Goal: Book appointment/travel/reservation

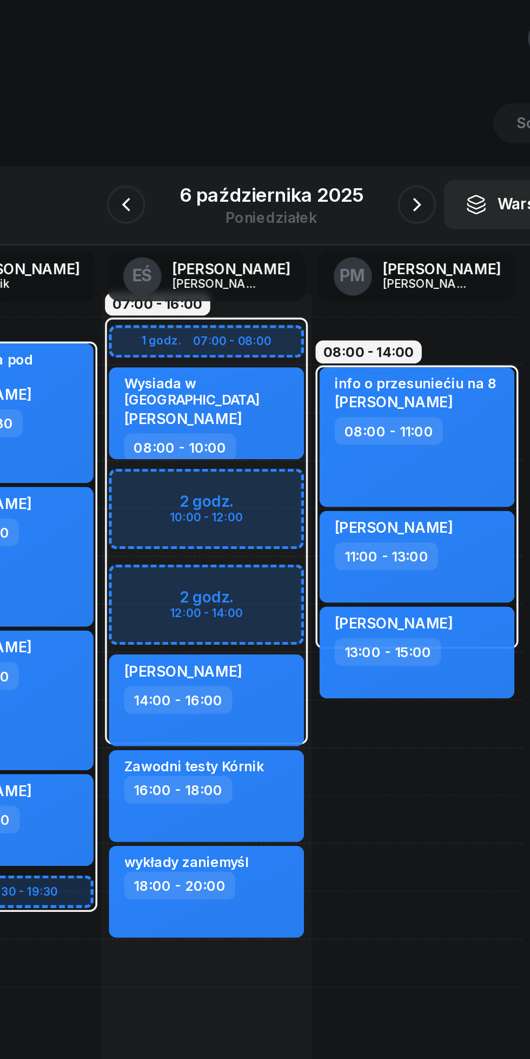
click at [182, 119] on icon "button" at bounding box center [182, 121] width 13 height 13
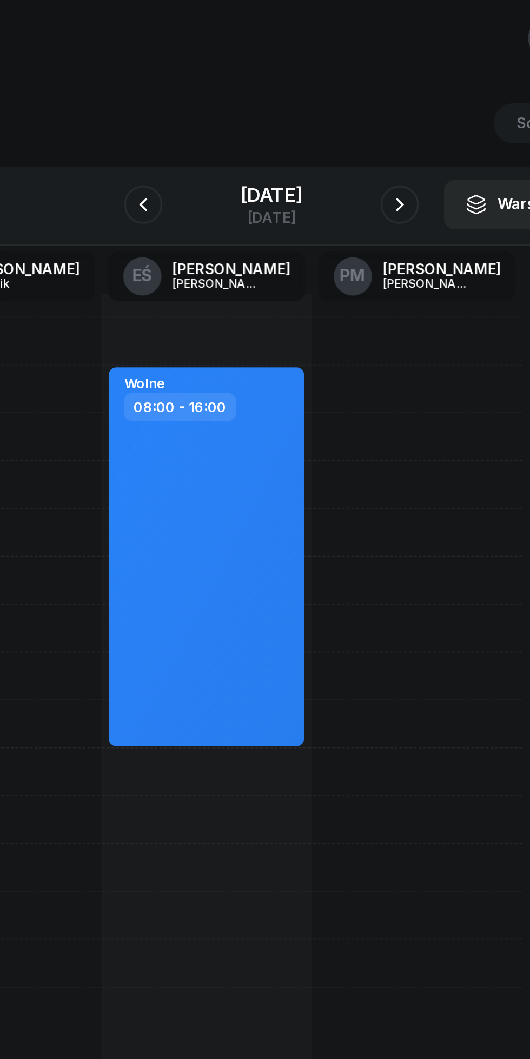
click at [248, 119] on div "[DATE]" at bounding box center [265, 115] width 35 height 11
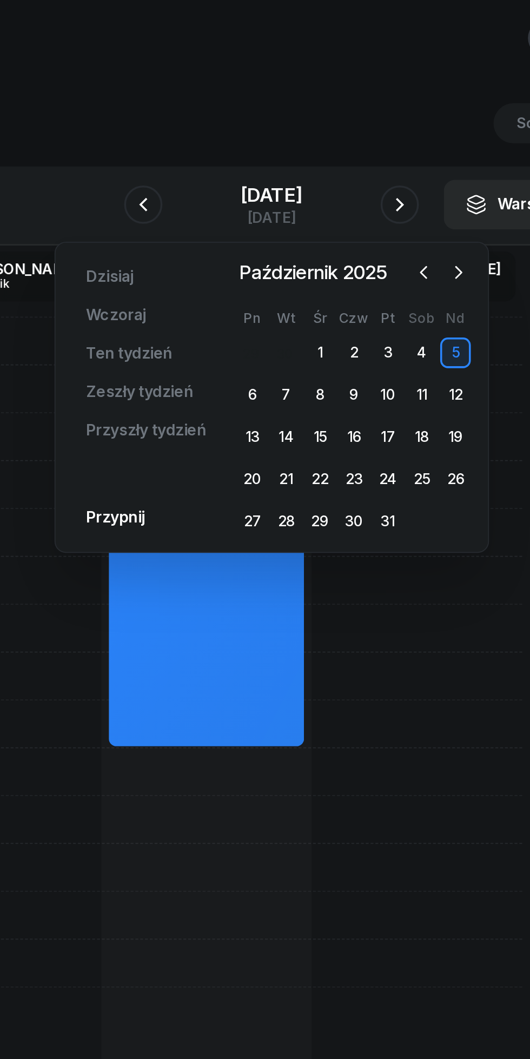
click at [292, 205] on div "1" at bounding box center [292, 204] width 17 height 17
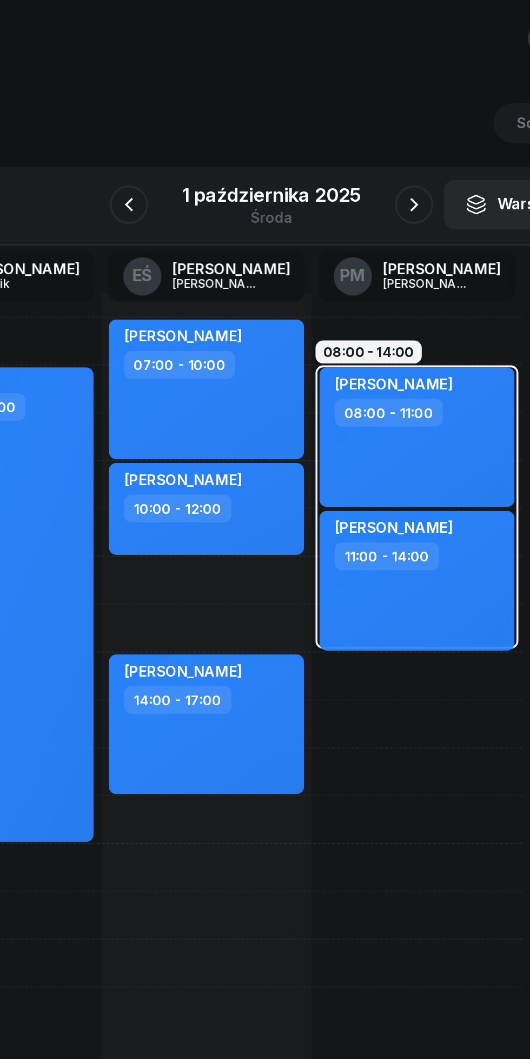
click at [242, 117] on div "1 października 2025" at bounding box center [265, 115] width 101 height 11
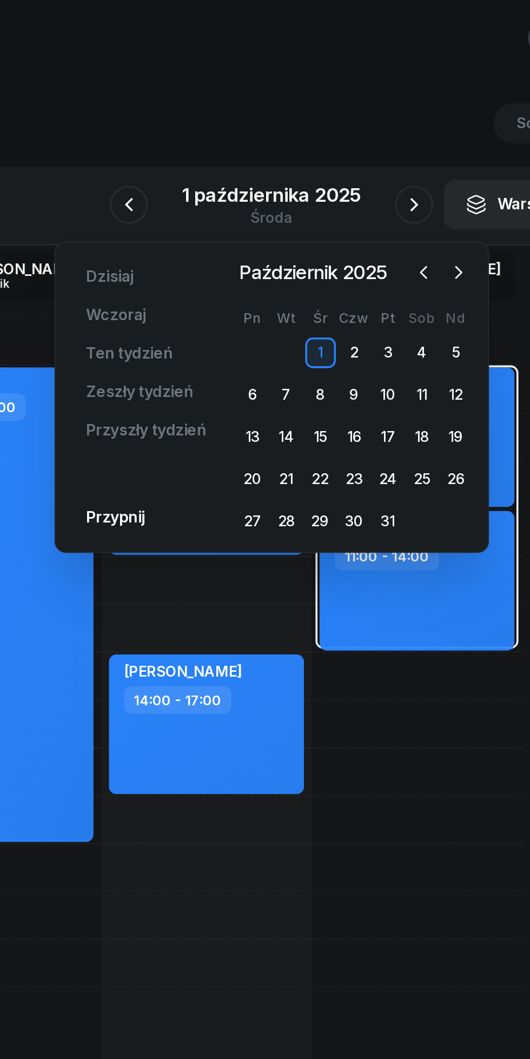
click at [255, 229] on div "6" at bounding box center [254, 228] width 17 height 17
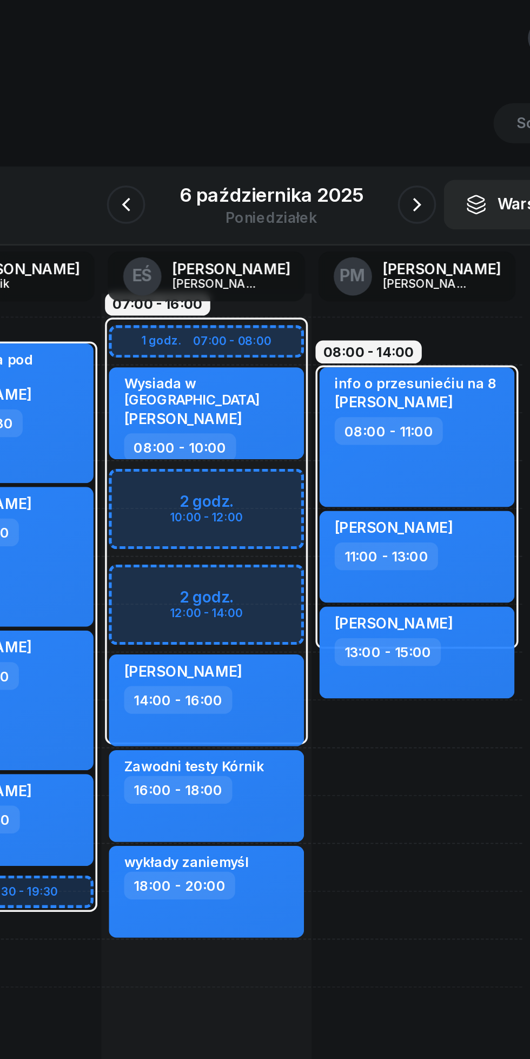
click at [345, 123] on icon "button" at bounding box center [347, 121] width 13 height 13
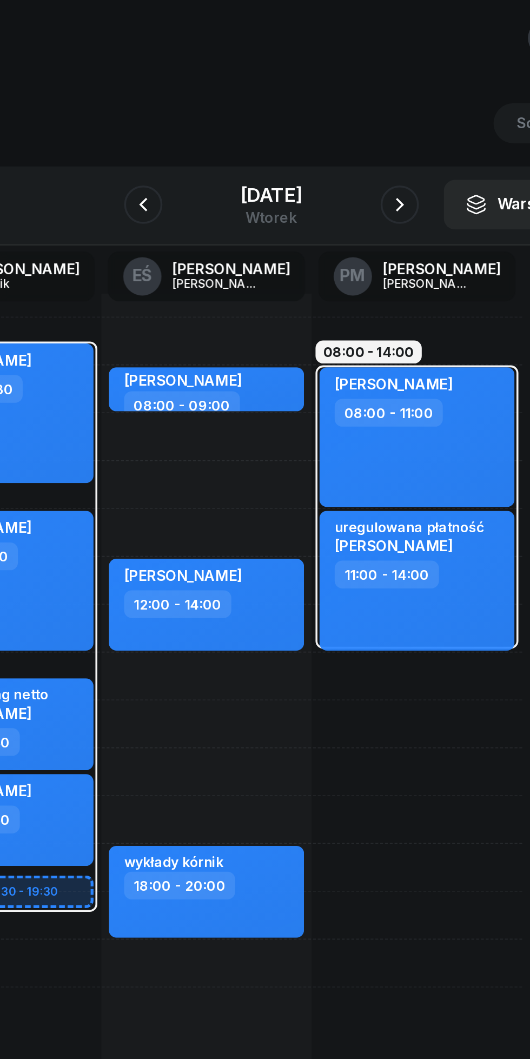
click at [186, 121] on icon "button" at bounding box center [192, 121] width 13 height 13
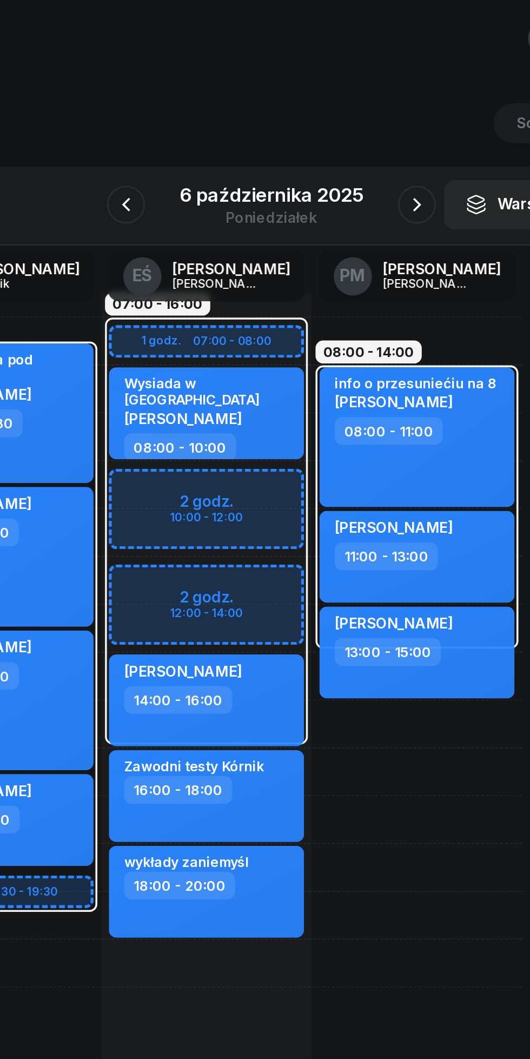
click at [196, 301] on div "07:00 - 16:00" at bounding box center [228, 306] width 119 height 243
select select "07"
select select "16"
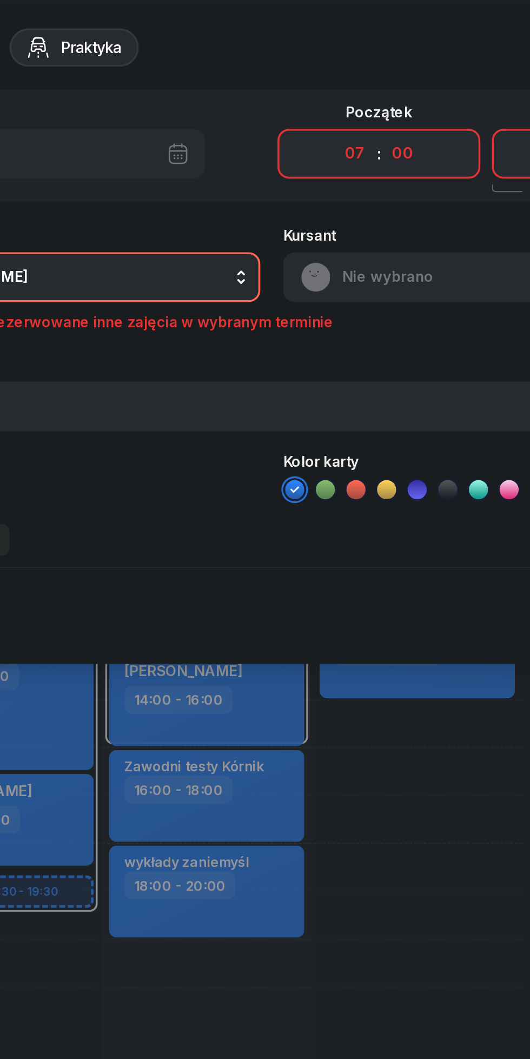
click at [304, 95] on select "00 01 02 03 04 05 06 07 08 09 10 11 12 13 14 15 16 17 18 19 20 21 22 23" at bounding box center [312, 92] width 21 height 23
select select "11"
click at [302, 81] on select "00 01 02 03 04 05 06 07 08 09 10 11 12 13 14 15 16 17 18 19 20 21 22 23" at bounding box center [312, 92] width 21 height 23
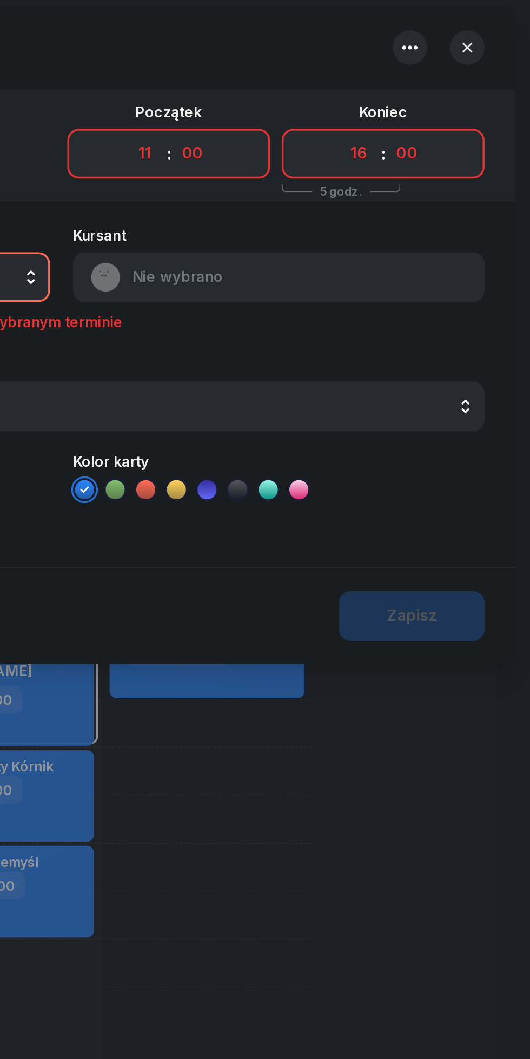
click at [427, 88] on select "00 01 02 03 04 05 06 07 08 09 10 11 12 13 14 15 16 17 18 19 20 21 22 23" at bounding box center [433, 92] width 21 height 23
select select "14"
click at [423, 81] on select "00 01 02 03 04 05 06 07 08 09 10 11 12 13 14 15 16 17 18 19 20 21 22 23" at bounding box center [433, 92] width 21 height 23
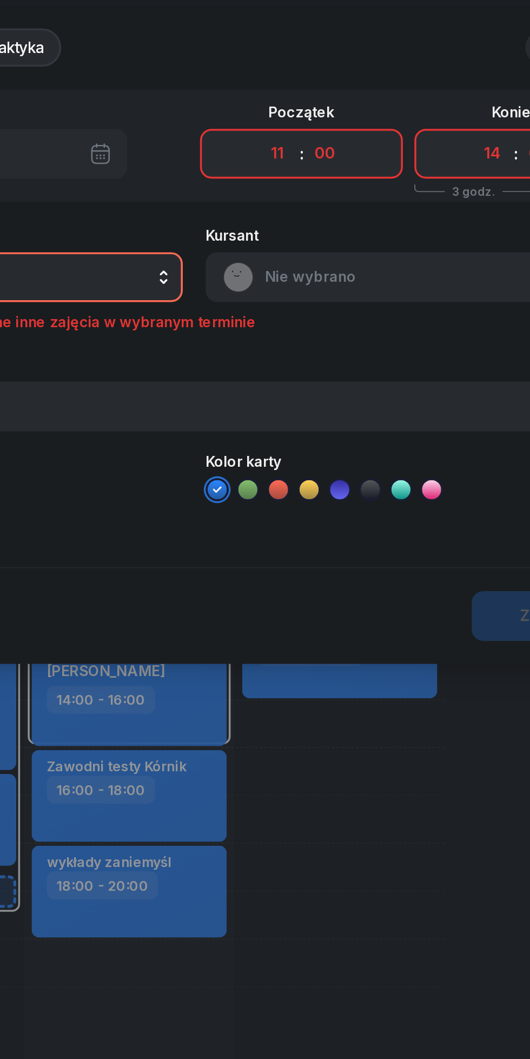
click at [321, 158] on div "Kursant Nie wybrano" at bounding box center [388, 156] width 233 height 42
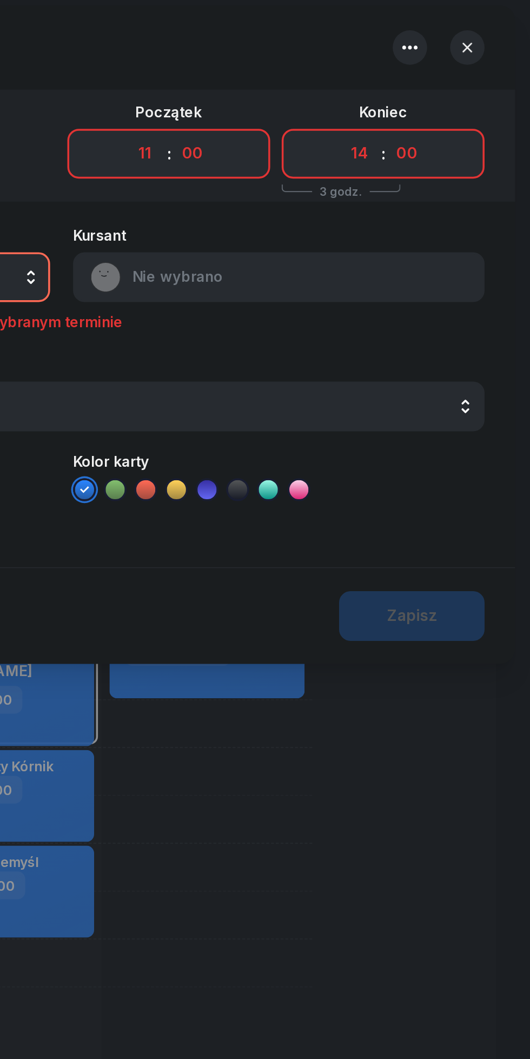
click at [486, 31] on button "button" at bounding box center [494, 32] width 19 height 19
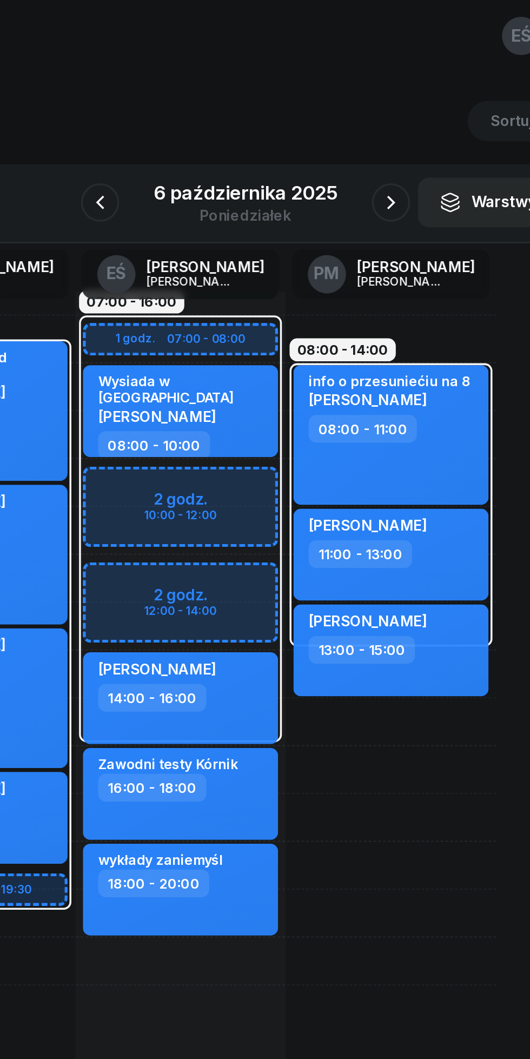
click at [208, 555] on div "07:00 - 16:00 1 godz. 07:00 - 08:00 2 godz. 10:00 - 12:00 2 godz. 12:00 - 14:00…" at bounding box center [228, 414] width 119 height 487
select select "20"
select select "22"
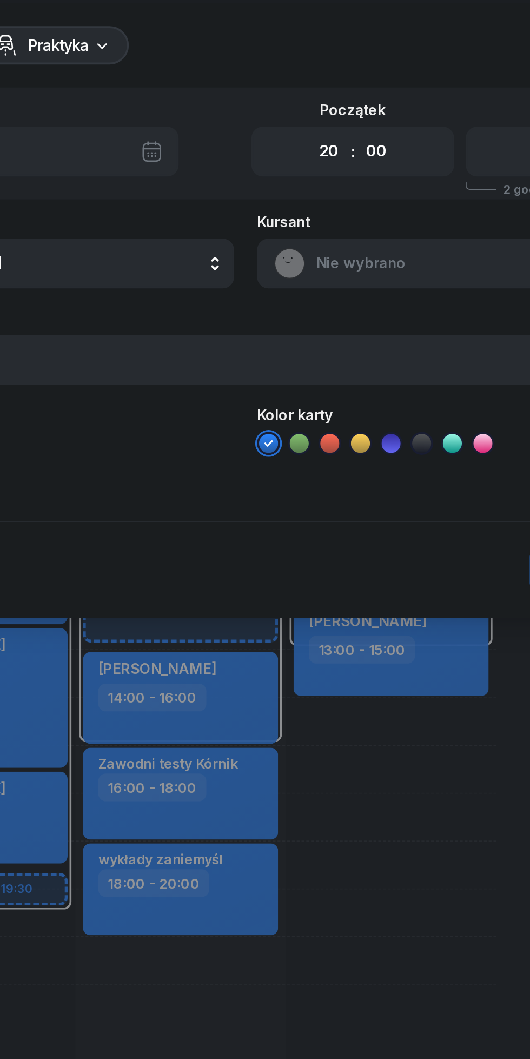
click at [306, 88] on select "00 01 02 03 04 05 06 07 08 09 10 11 12 13 14 15 16 17 18 19 20 21 22 23" at bounding box center [312, 92] width 21 height 23
select select "11"
click at [302, 81] on select "00 01 02 03 04 05 06 07 08 09 10 11 12 13 14 15 16 17 18 19 20 21 22 23" at bounding box center [312, 92] width 21 height 23
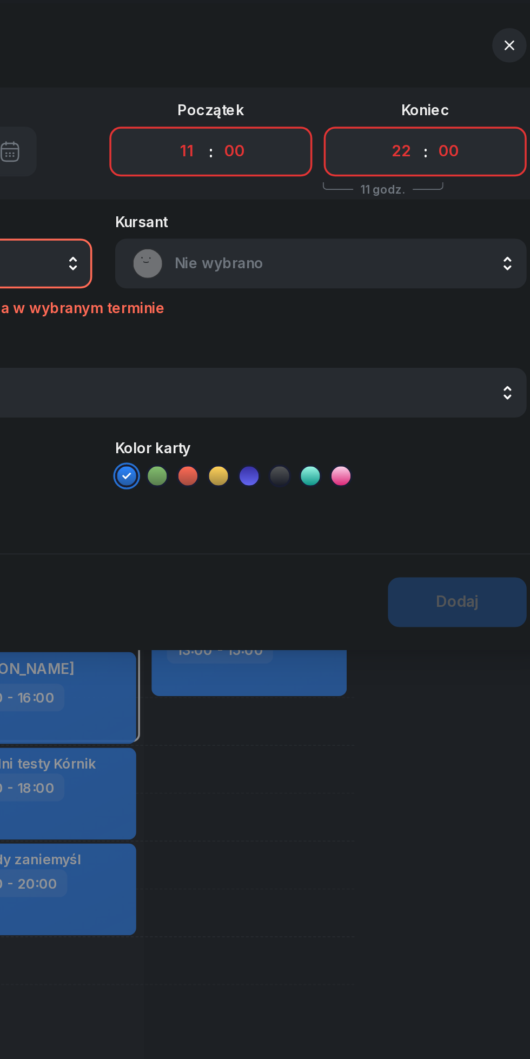
click at [426, 96] on select "00 01 02 03 04 05 06 07 08 09 10 11 12 13 14 15 16 17 18 19 20 21 22 23" at bounding box center [433, 92] width 21 height 23
select select "14"
click at [423, 81] on select "00 01 02 03 04 05 06 07 08 09 10 11 12 13 14 15 16 17 18 19 20 21 22 23" at bounding box center [433, 92] width 21 height 23
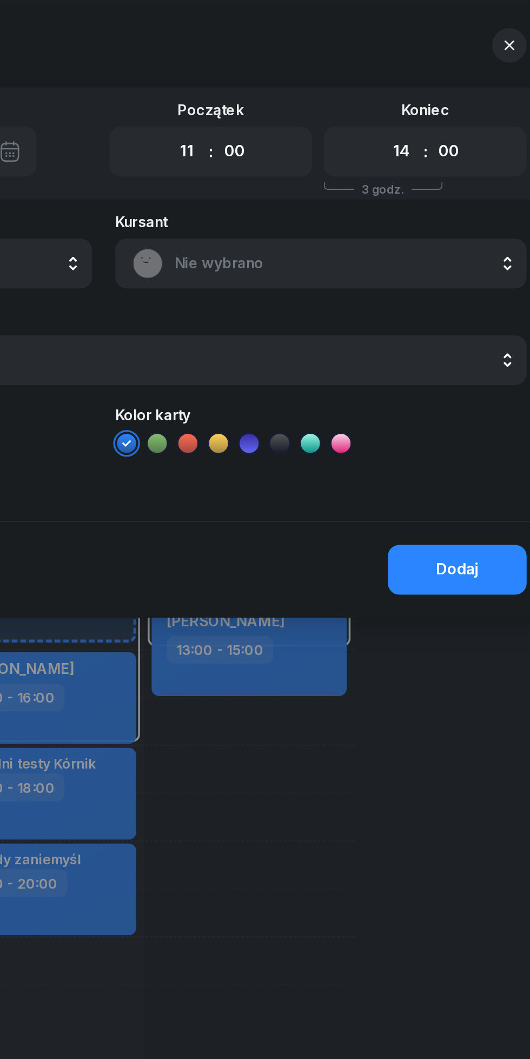
click at [320, 146] on div "Nie wybrano" at bounding box center [388, 156] width 233 height 28
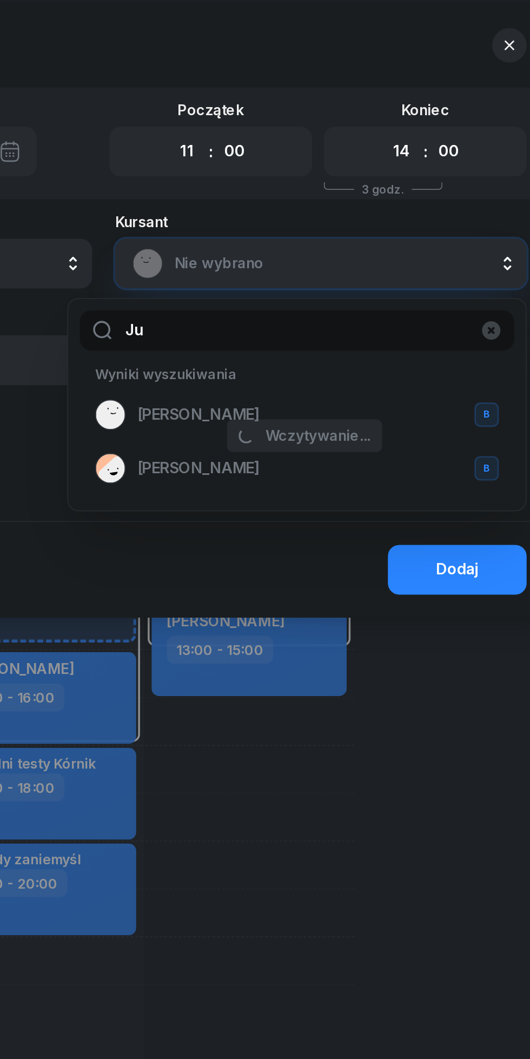
type input "J"
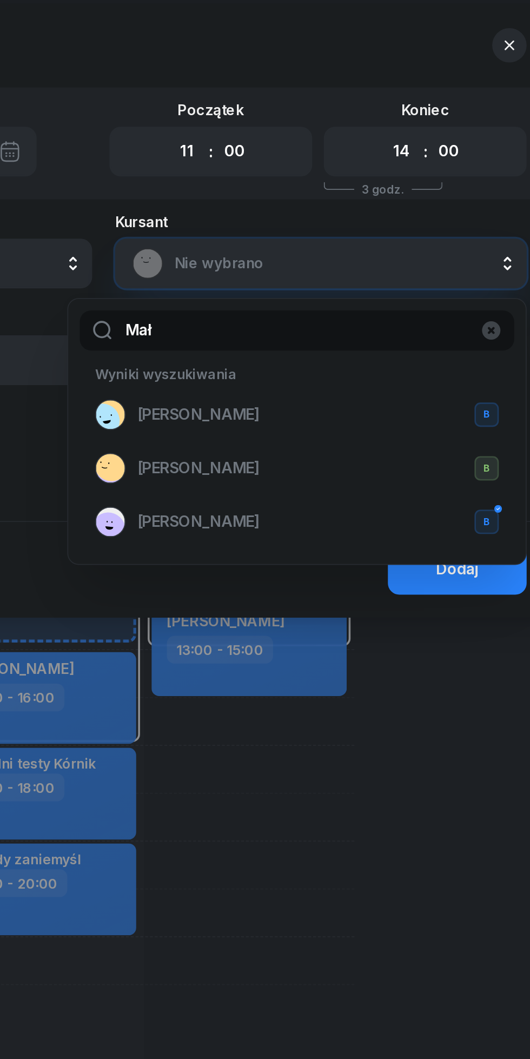
type input "Mał"
click at [293, 304] on span "[PERSON_NAME]" at bounding box center [318, 302] width 69 height 14
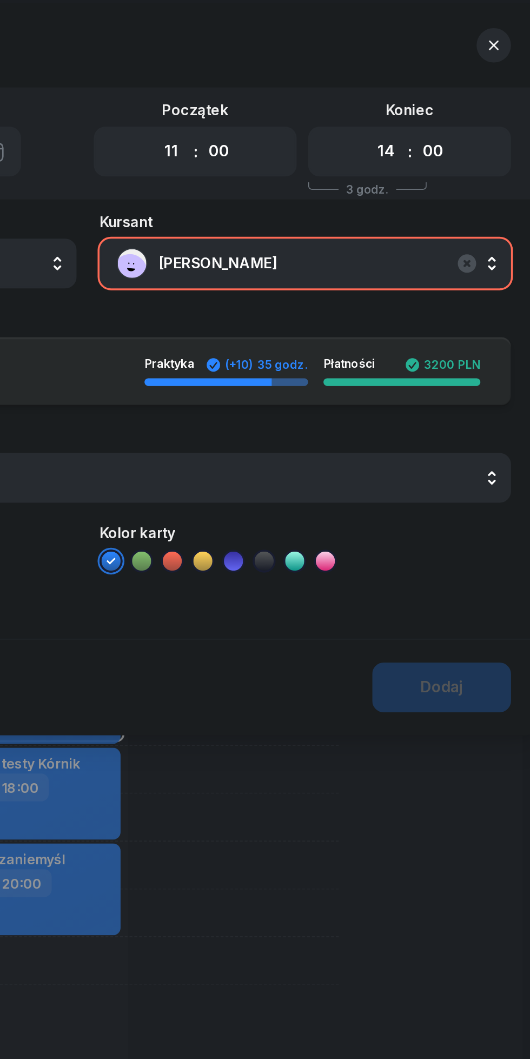
click at [494, 30] on icon "button" at bounding box center [494, 32] width 11 height 11
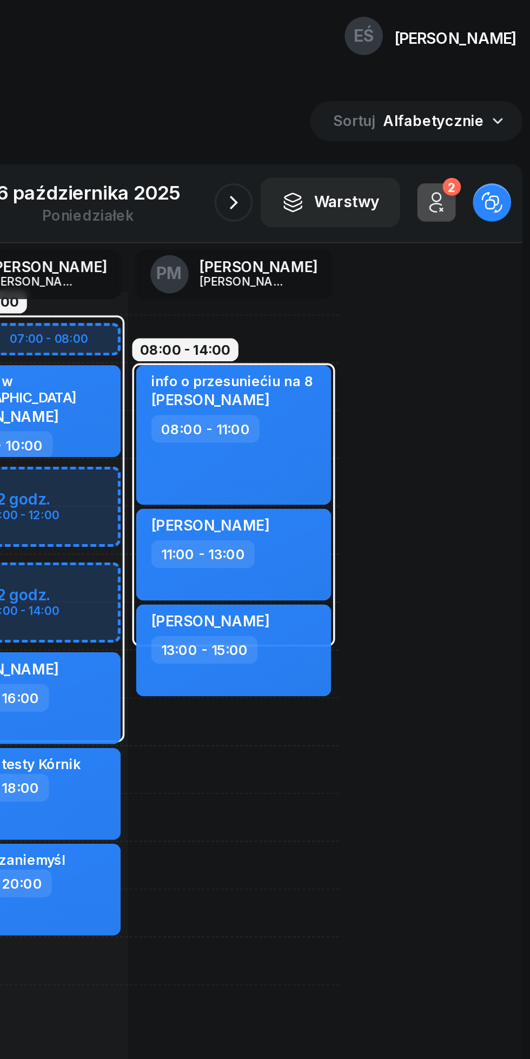
click at [254, 121] on div "6 października 2025" at bounding box center [265, 115] width 104 height 11
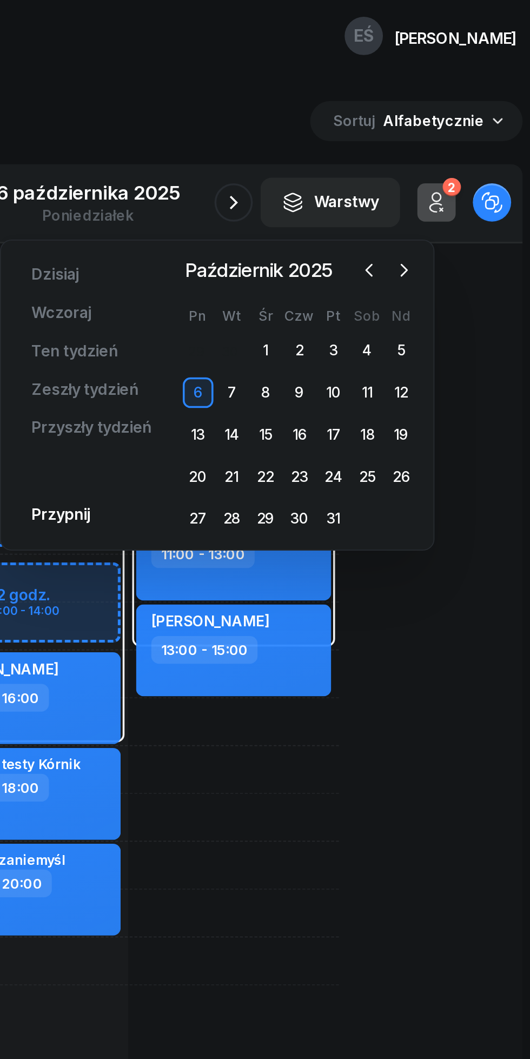
click at [420, 160] on icon "button" at bounding box center [424, 159] width 11 height 11
click at [348, 124] on icon "button" at bounding box center [347, 121] width 13 height 13
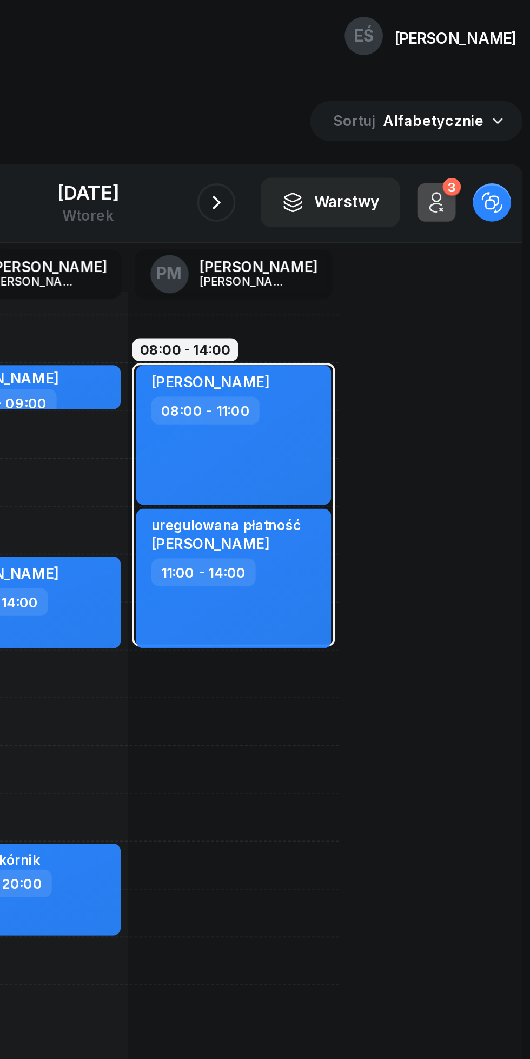
click at [251, 113] on div "[DATE]" at bounding box center [265, 115] width 35 height 11
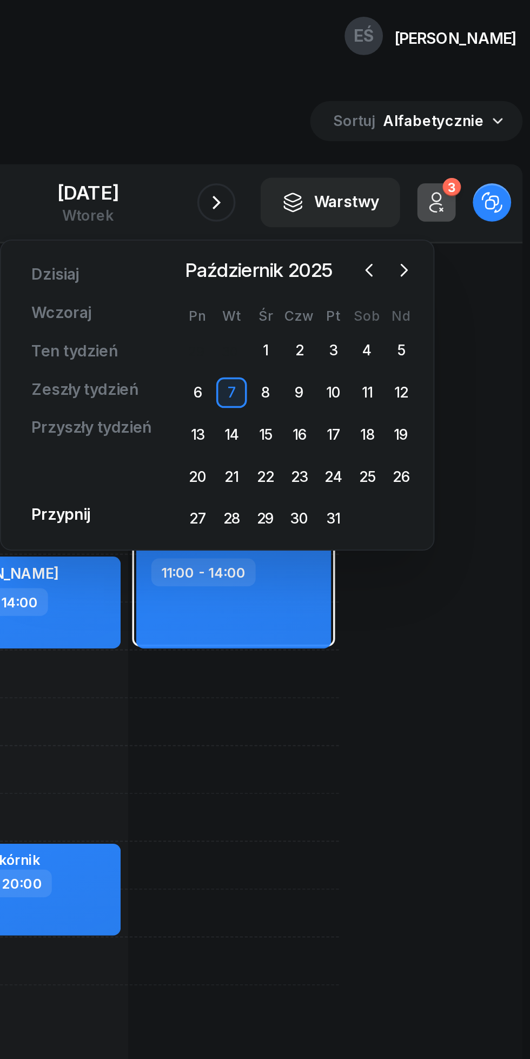
click at [365, 205] on div "1" at bounding box center [365, 204] width 17 height 17
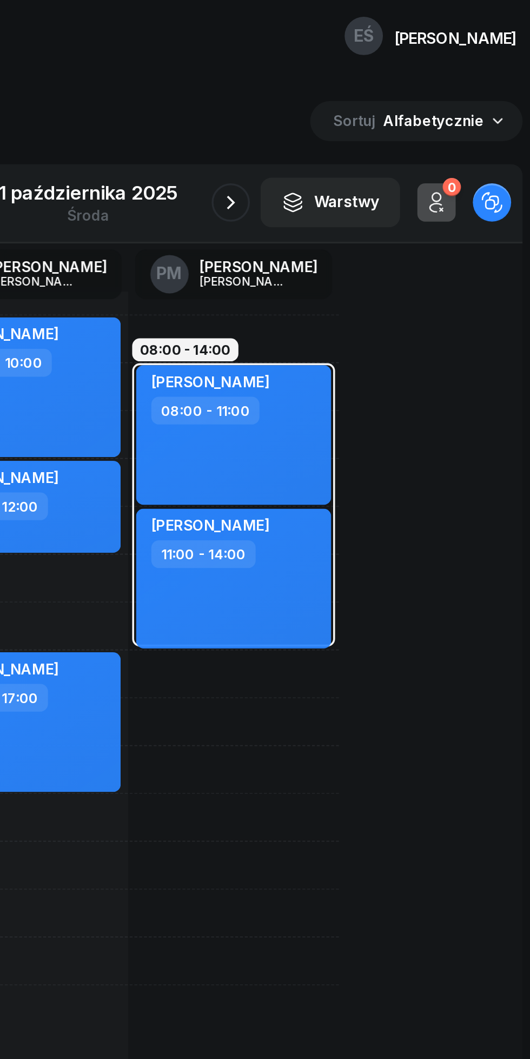
click at [246, 222] on div "Julia Małaszkiewicz 07:00 - 10:00" at bounding box center [228, 225] width 110 height 79
select select "07"
select select "10"
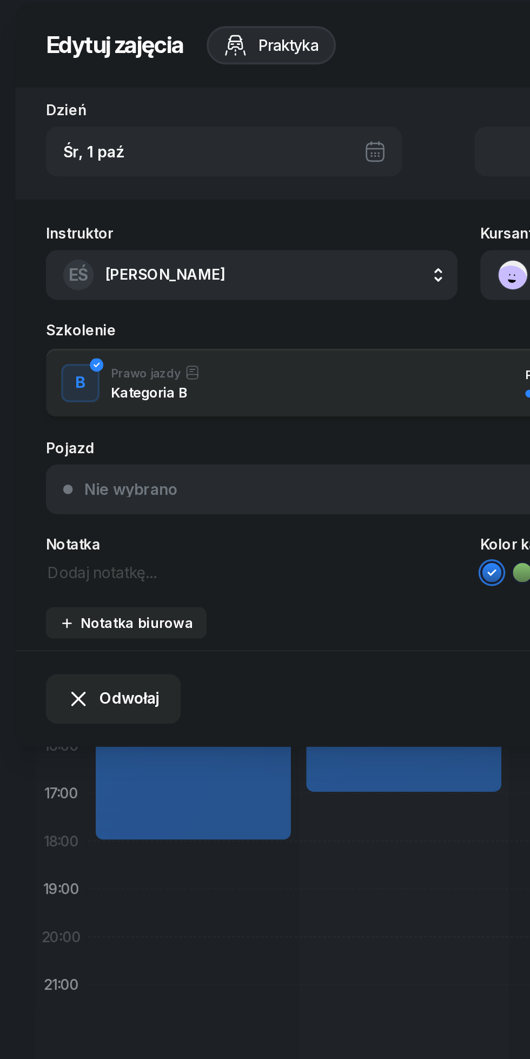
click at [58, 401] on span "Odwołaj" at bounding box center [73, 402] width 34 height 14
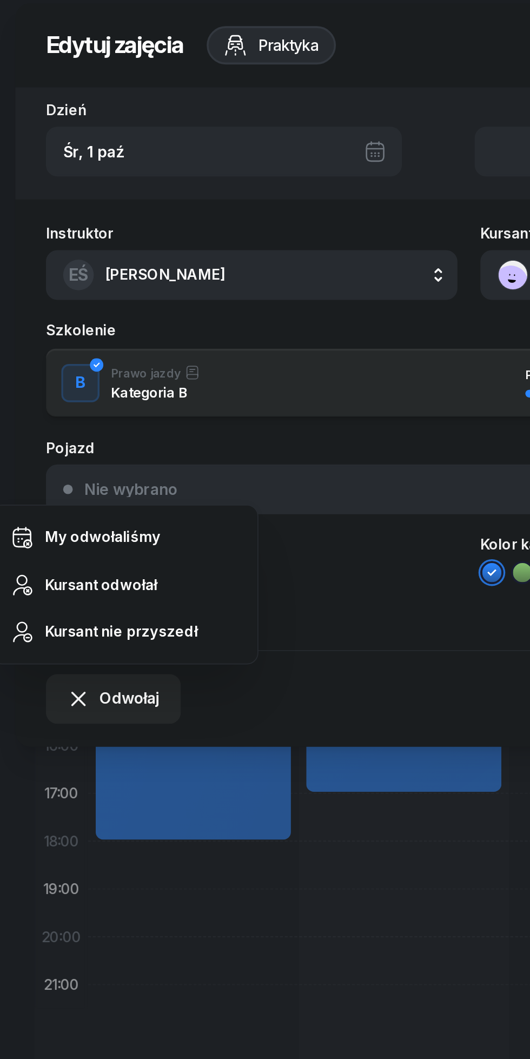
click at [43, 305] on div "My odwołaliśmy" at bounding box center [57, 310] width 65 height 14
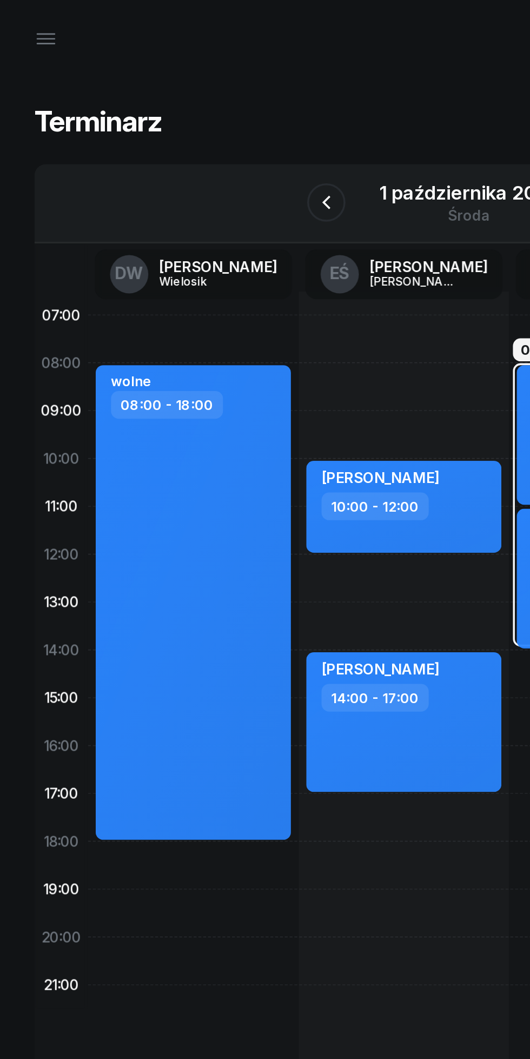
click at [248, 119] on div "1 października 2025" at bounding box center [265, 115] width 101 height 11
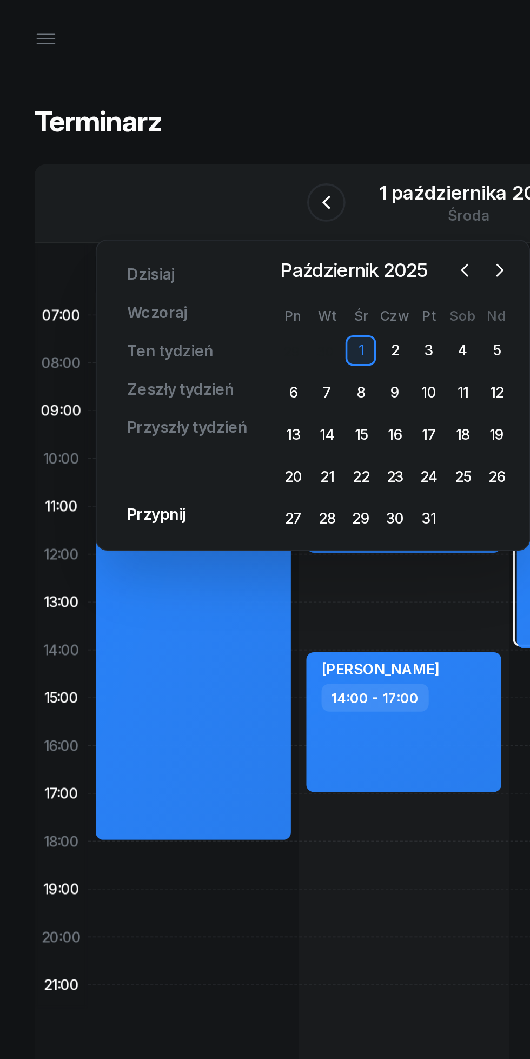
click at [166, 228] on div "6" at bounding box center [165, 228] width 17 height 17
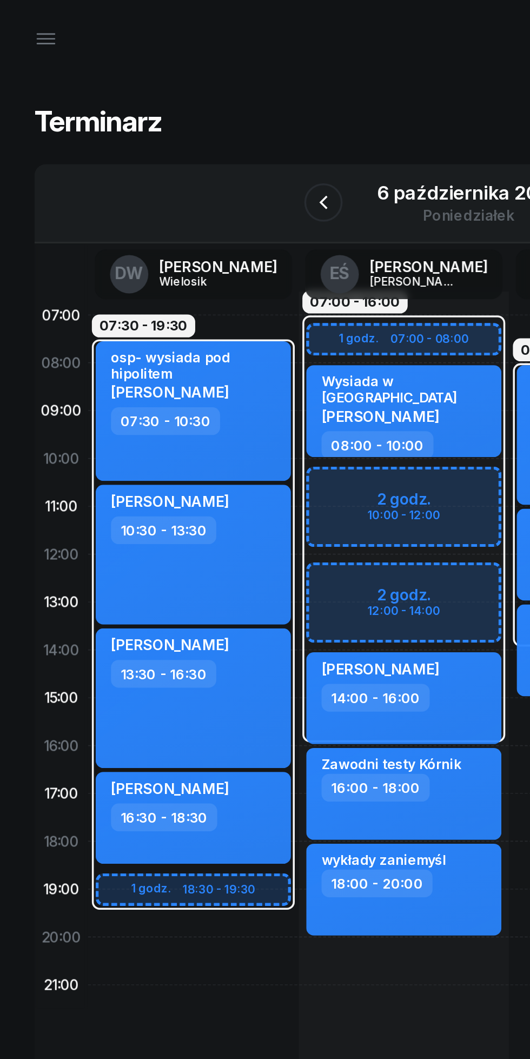
click at [192, 312] on div "07:00 - 16:00" at bounding box center [228, 306] width 119 height 243
select select "07"
select select "16"
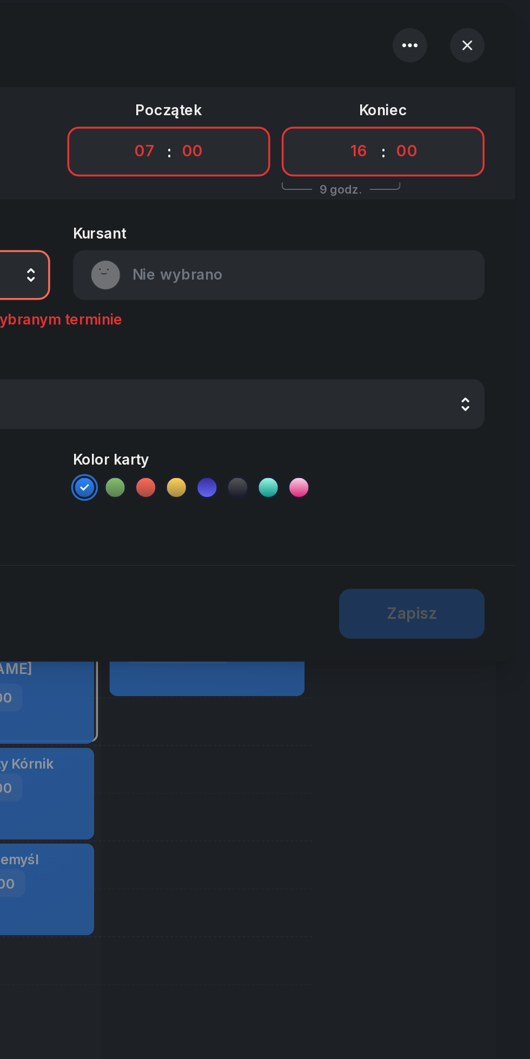
click at [486, 31] on button "button" at bounding box center [494, 32] width 19 height 19
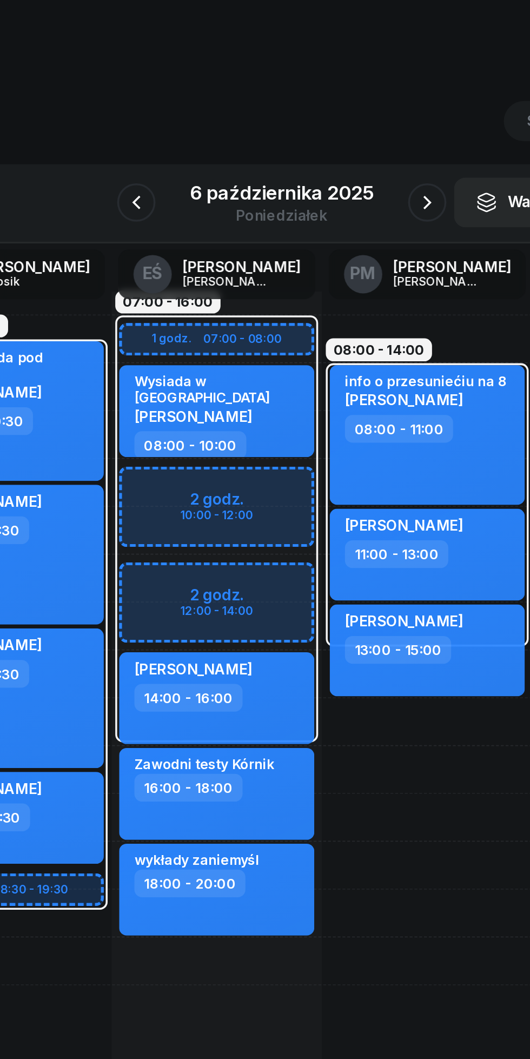
click at [194, 556] on div "07:00 - 16:00 1 godz. 07:00 - 08:00 2 godz. 10:00 - 12:00 2 godz. 12:00 - 14:00…" at bounding box center [228, 414] width 119 height 487
select select "20"
select select "22"
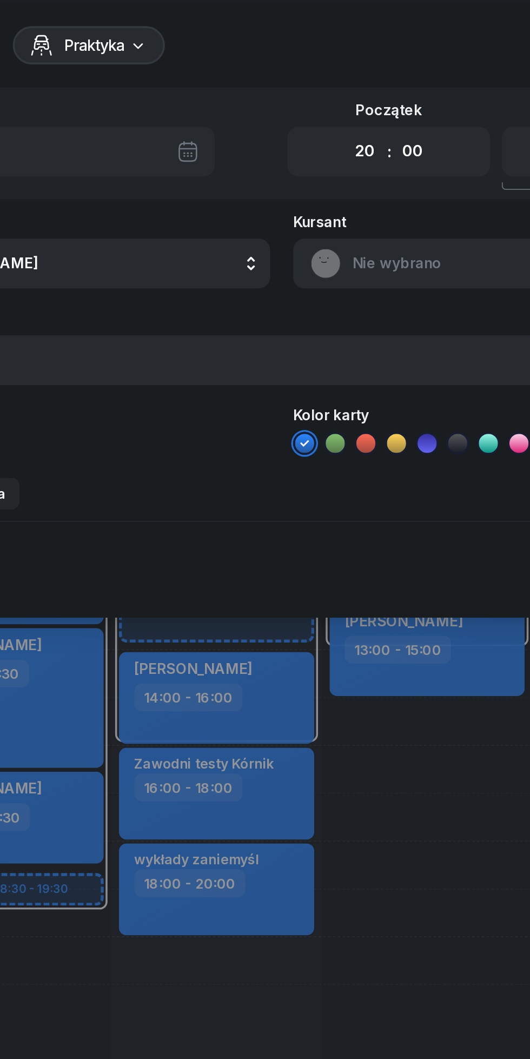
click at [303, 90] on select "00 01 02 03 04 05 06 07 08 09 10 11 12 13 14 15 16 17 18 19 20 21 22 23" at bounding box center [312, 92] width 21 height 23
select select "11"
click at [302, 81] on select "00 01 02 03 04 05 06 07 08 09 10 11 12 13 14 15 16 17 18 19 20 21 22 23" at bounding box center [312, 92] width 21 height 23
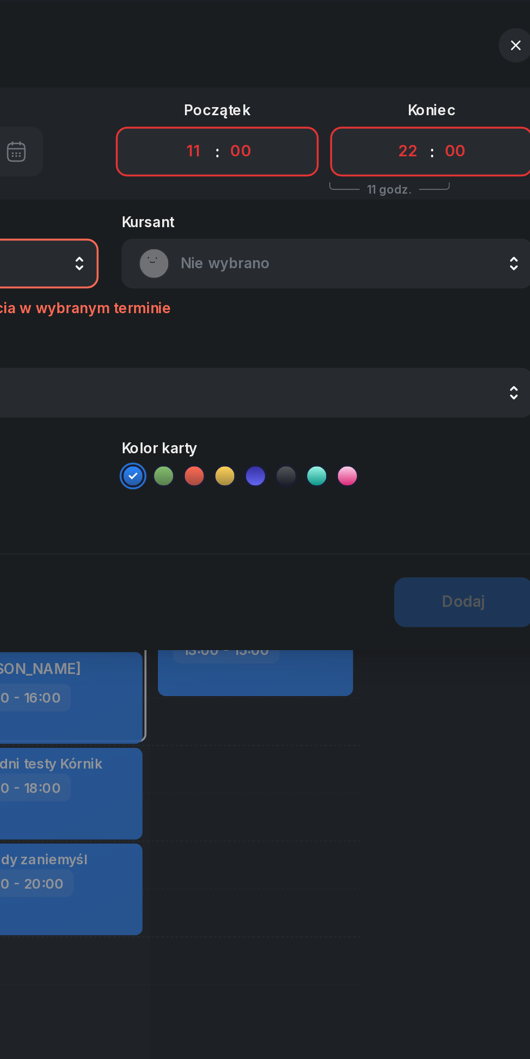
click at [427, 92] on select "00 01 02 03 04 05 06 07 08 09 10 11 12 13 14 15 16 17 18 19 20 21 22 23" at bounding box center [433, 92] width 21 height 23
select select "14"
click at [423, 81] on select "00 01 02 03 04 05 06 07 08 09 10 11 12 13 14 15 16 17 18 19 20 21 22 23" at bounding box center [433, 92] width 21 height 23
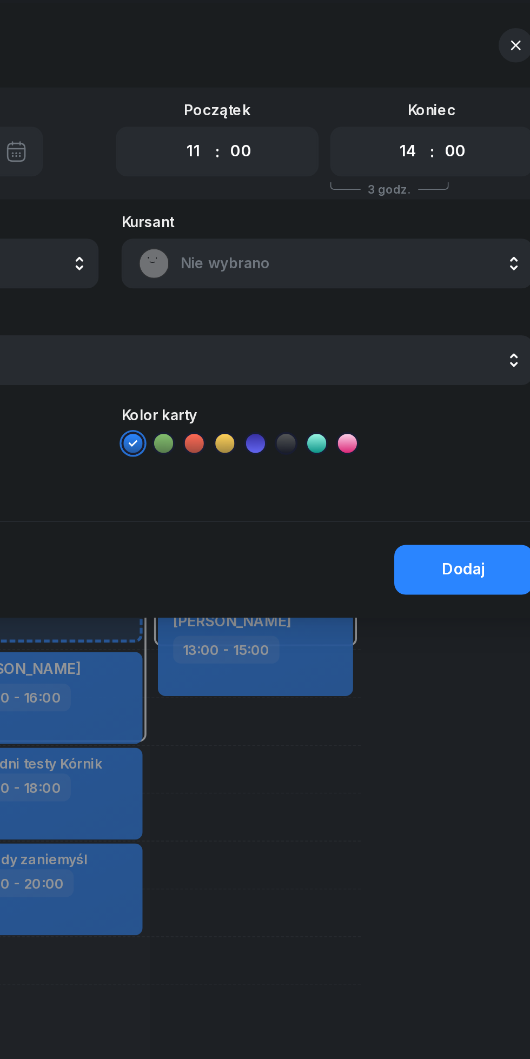
click at [325, 156] on span "Nie wybrano" at bounding box center [399, 156] width 189 height 14
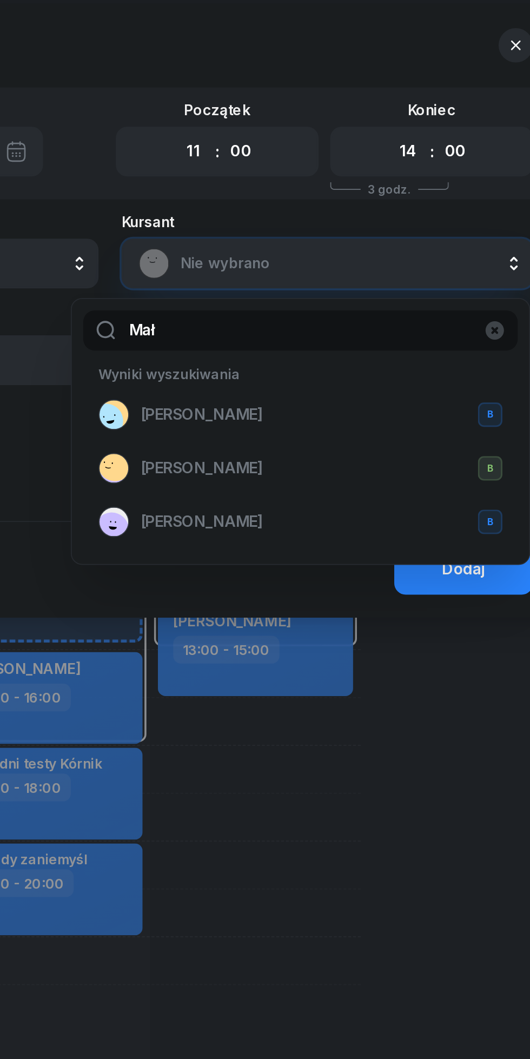
type input "Mał"
click at [315, 299] on span "[PERSON_NAME]" at bounding box center [316, 302] width 69 height 14
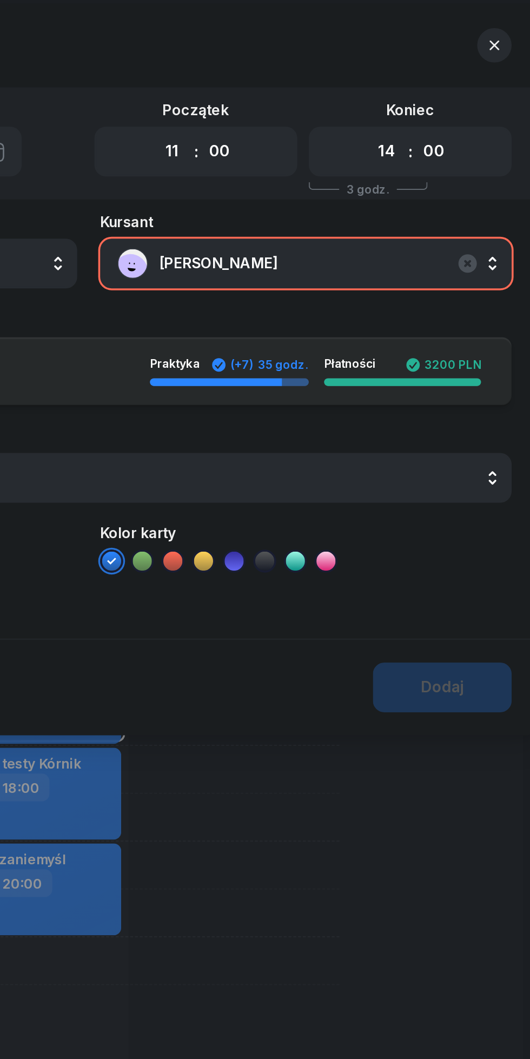
click at [471, 394] on div "Dodaj" at bounding box center [265, 395] width 513 height 55
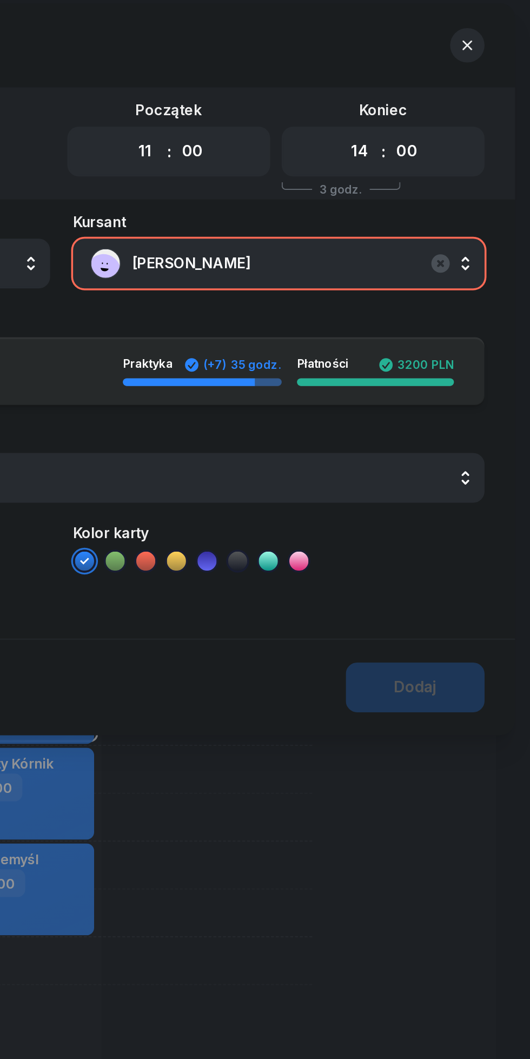
click at [494, 32] on icon "button" at bounding box center [494, 32] width 5 height 5
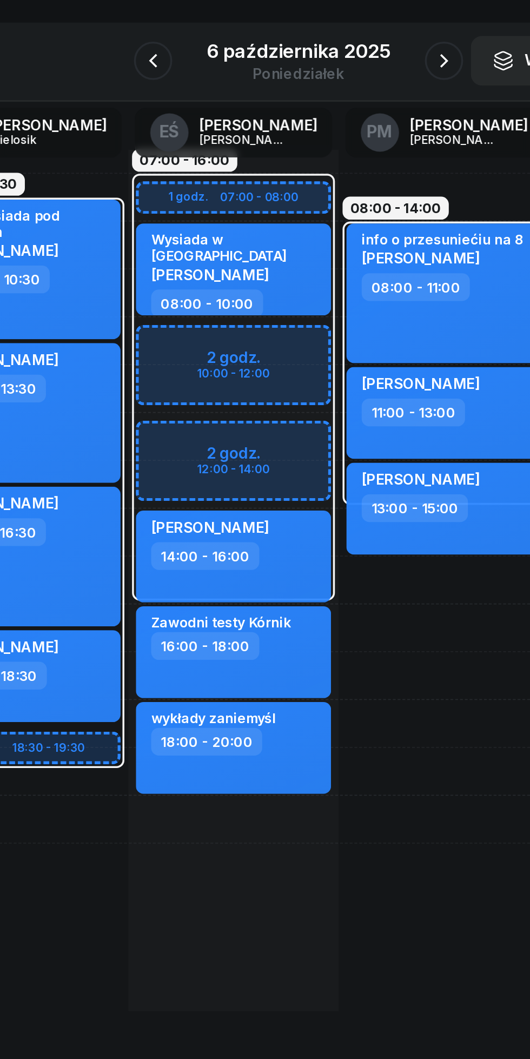
click at [202, 574] on div "07:00 - 16:00 1 godz. 07:00 - 08:00 2 godz. 10:00 - 12:00 2 godz. 12:00 - 14:00…" at bounding box center [228, 414] width 119 height 487
select select "21"
select select "23"
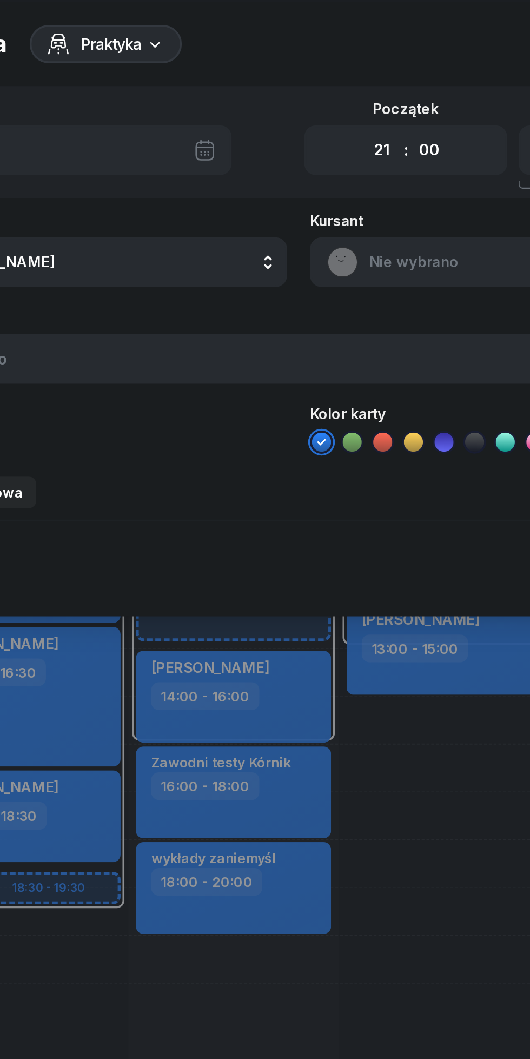
click at [309, 88] on select "00 01 02 03 04 05 06 07 08 09 10 11 12 13 14 15 16 17 18 19 20 21 22 23" at bounding box center [312, 92] width 21 height 23
click at [302, 81] on select "00 01 02 03 04 05 06 07 08 09 10 11 12 13 14 15 16 17 18 19 20 21 22 23" at bounding box center [312, 92] width 21 height 23
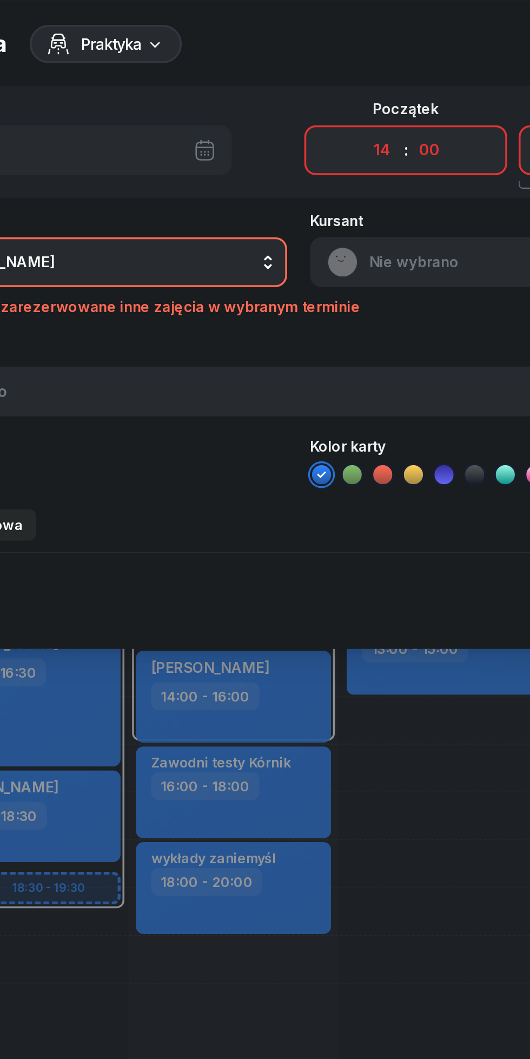
click at [304, 96] on select "00 01 02 03 04 05 06 07 08 09 10 11 12 13 14 15 16 17 18 19 20 21 22 23" at bounding box center [312, 92] width 21 height 23
select select "11"
click at [302, 81] on select "00 01 02 03 04 05 06 07 08 09 10 11 12 13 14 15 16 17 18 19 20 21 22 23" at bounding box center [312, 92] width 21 height 23
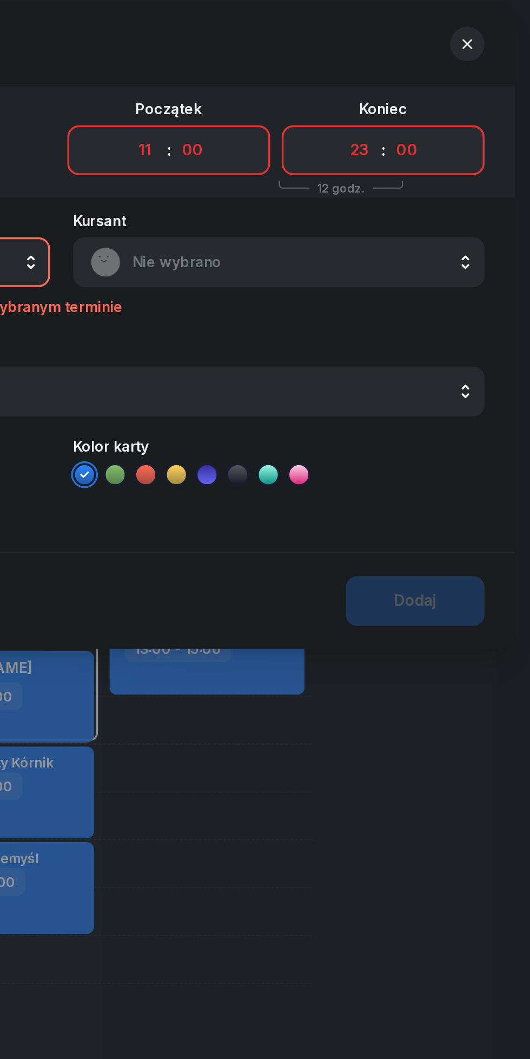
click at [425, 91] on select "00 01 02 03 04 05 06 07 08 09 10 11 12 13 14 15 16 17 18 19 20 21 22 23" at bounding box center [433, 92] width 21 height 23
select select "13"
click at [423, 81] on select "00 01 02 03 04 05 06 07 08 09 10 11 12 13 14 15 16 17 18 19 20 21 22 23" at bounding box center [433, 92] width 21 height 23
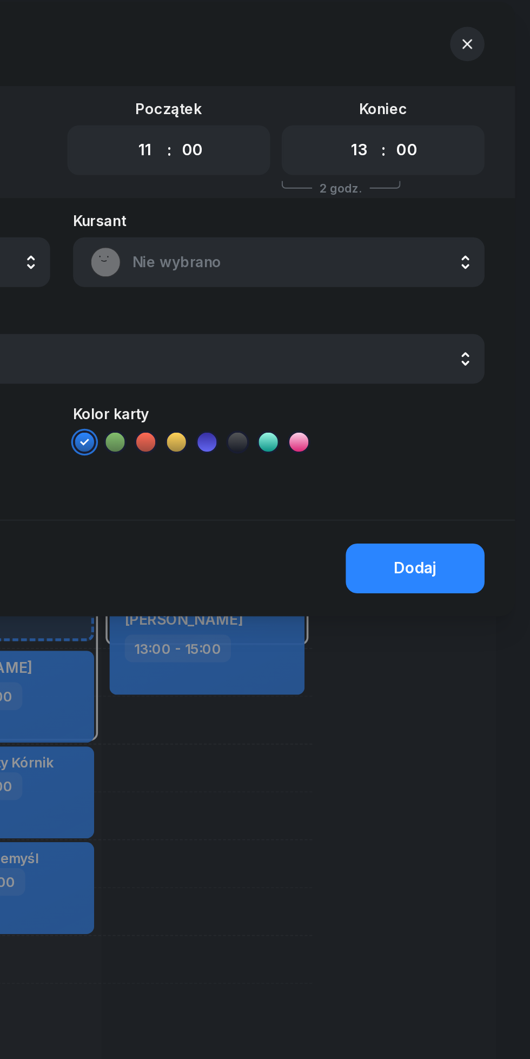
click at [331, 154] on span "Nie wybrano" at bounding box center [399, 156] width 189 height 14
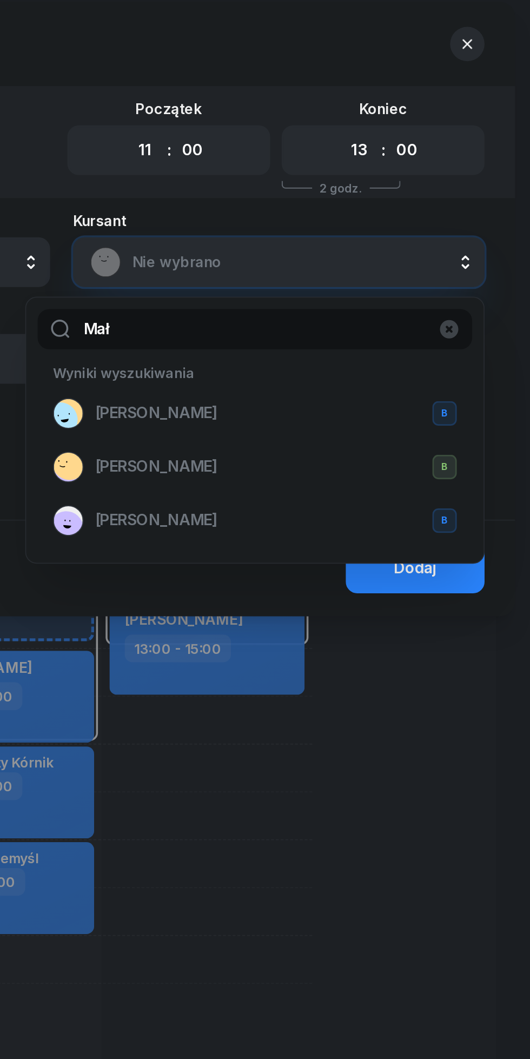
type input "Mał"
click at [311, 296] on span "[PERSON_NAME]" at bounding box center [318, 302] width 69 height 14
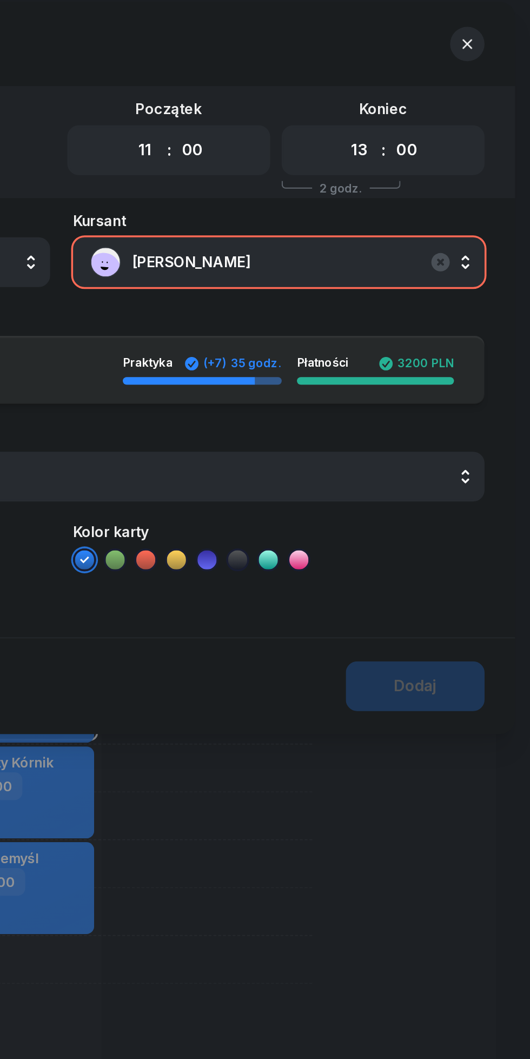
click at [494, 32] on icon "button" at bounding box center [494, 32] width 5 height 5
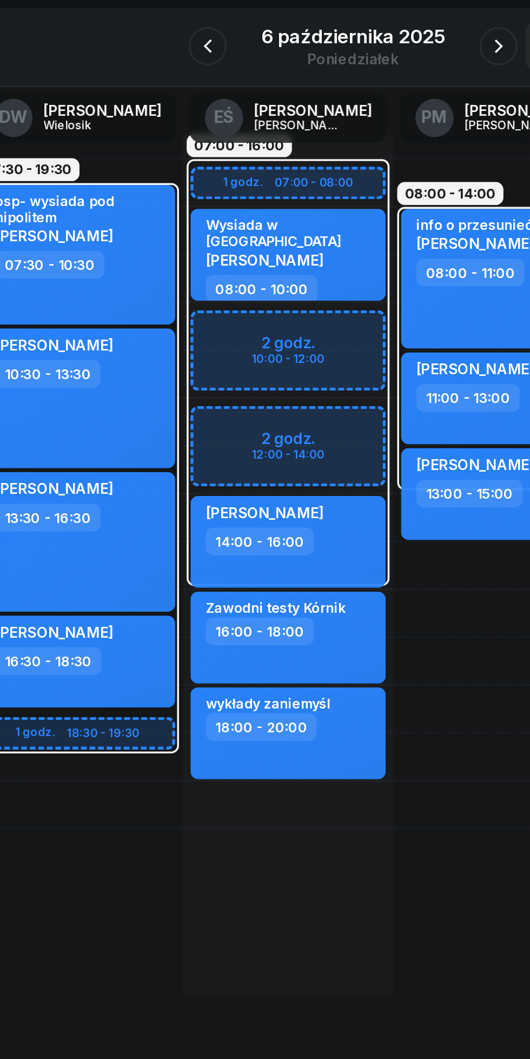
click at [213, 584] on div "07:00 - 16:00 1 godz. 07:00 - 08:00 2 godz. 10:00 - 12:00 2 godz. 12:00 - 14:00…" at bounding box center [228, 414] width 119 height 487
select select "21"
select select "23"
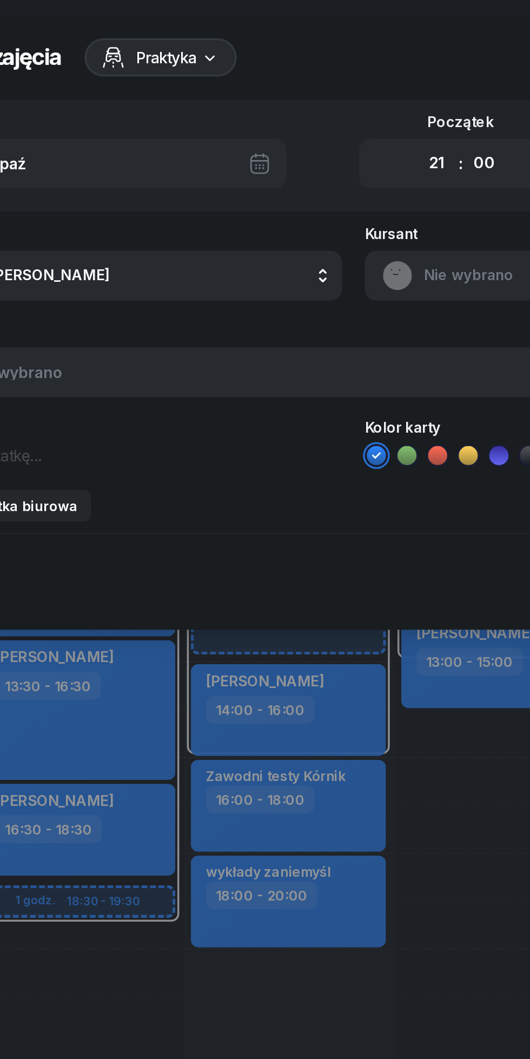
click at [297, 87] on div "00 01 02 03 04 05 06 07 08 09 10 11 12 13 14 15 16 17 18 19 20 21 22 23 : 00 05…" at bounding box center [325, 92] width 115 height 28
click at [308, 91] on select "00 01 02 03 04 05 06 07 08 09 10 11 12 13 14 15 16 17 18 19 20 21 22 23" at bounding box center [312, 92] width 21 height 23
select select "11"
click at [302, 81] on select "00 01 02 03 04 05 06 07 08 09 10 11 12 13 14 15 16 17 18 19 20 21 22 23" at bounding box center [312, 92] width 21 height 23
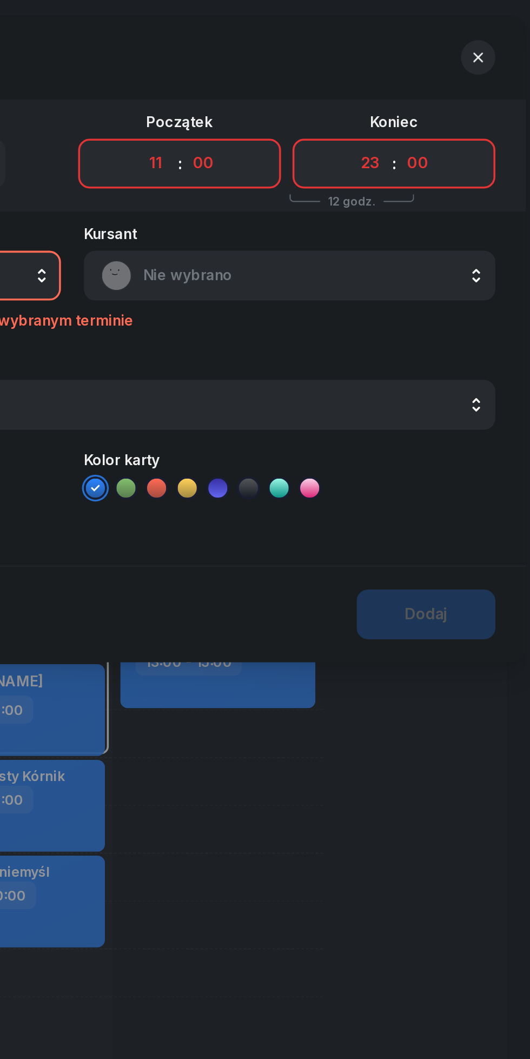
click at [432, 94] on select "00 01 02 03 04 05 06 07 08 09 10 11 12 13 14 15 16 17 18 19 20 21 22 23" at bounding box center [433, 92] width 21 height 23
select select "14"
click at [423, 81] on select "00 01 02 03 04 05 06 07 08 09 10 11 12 13 14 15 16 17 18 19 20 21 22 23" at bounding box center [433, 92] width 21 height 23
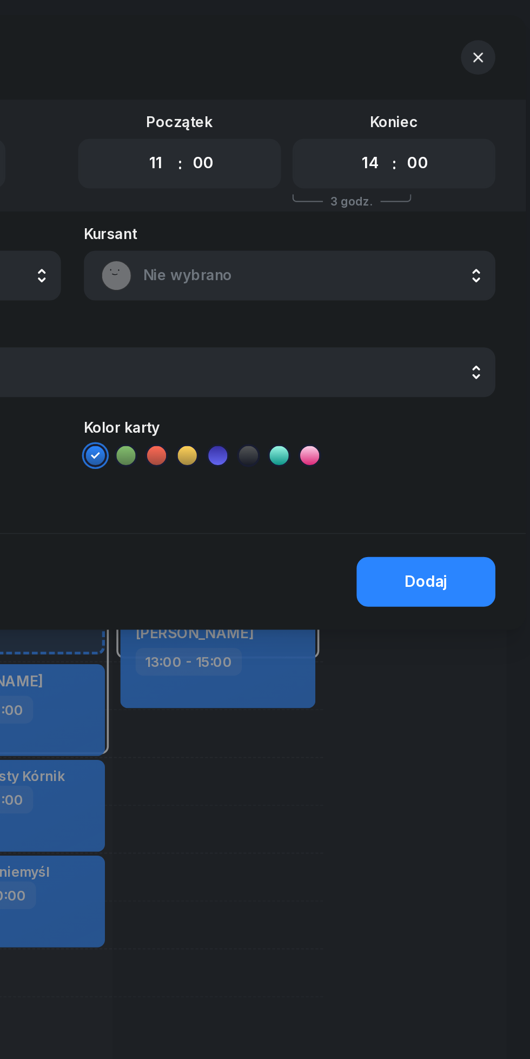
click at [494, 32] on icon "button" at bounding box center [494, 32] width 5 height 5
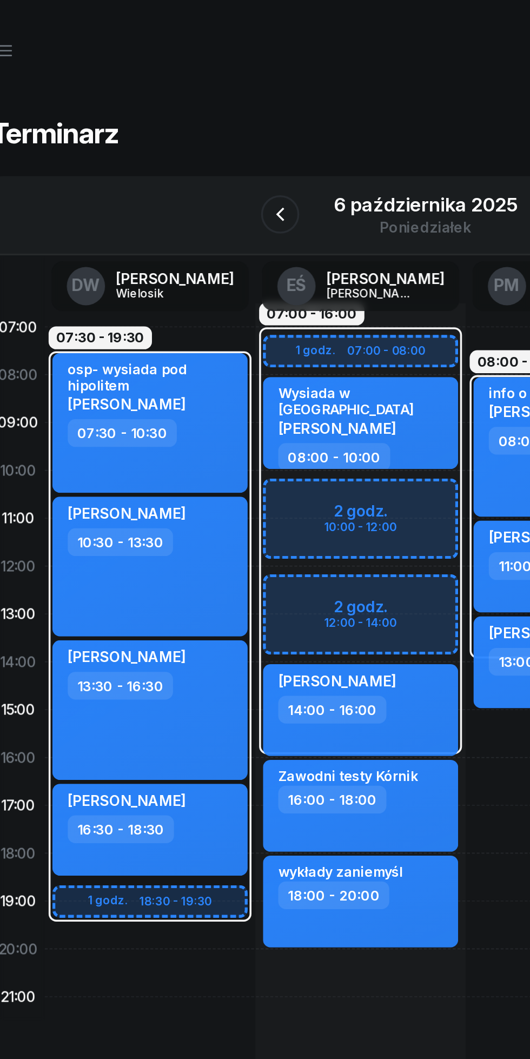
click at [184, 120] on icon "button" at bounding box center [183, 121] width 4 height 8
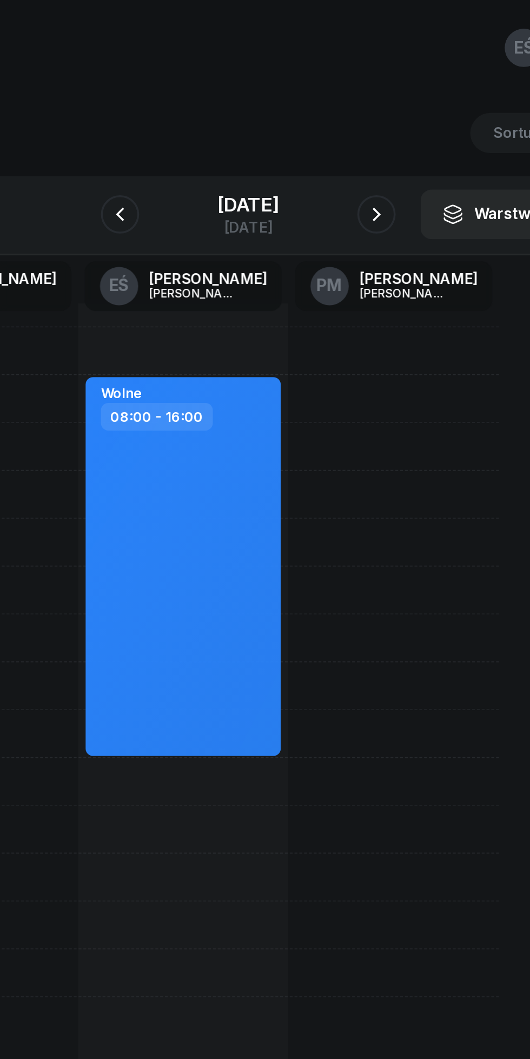
click at [344, 121] on icon "button" at bounding box center [337, 121] width 13 height 13
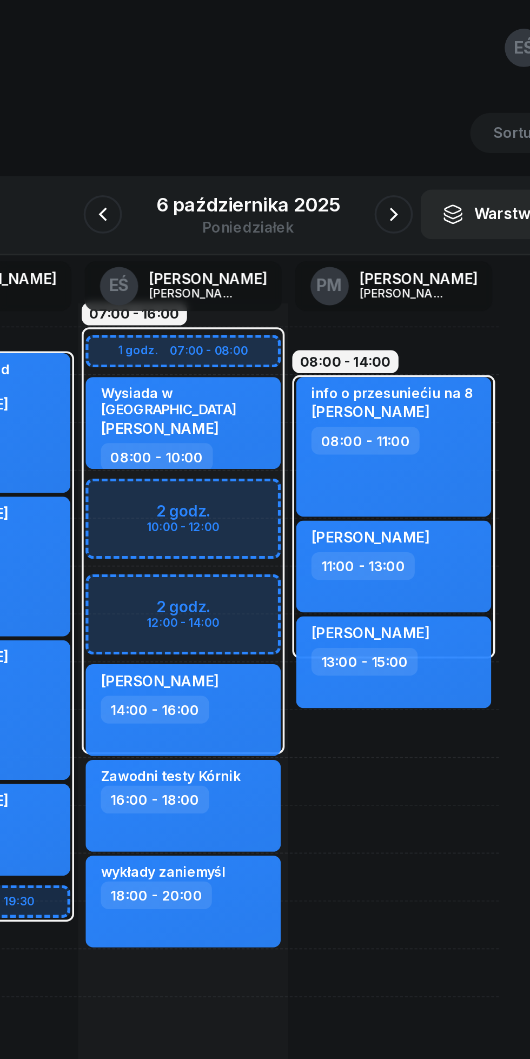
click at [340, 118] on button "button" at bounding box center [347, 121] width 22 height 22
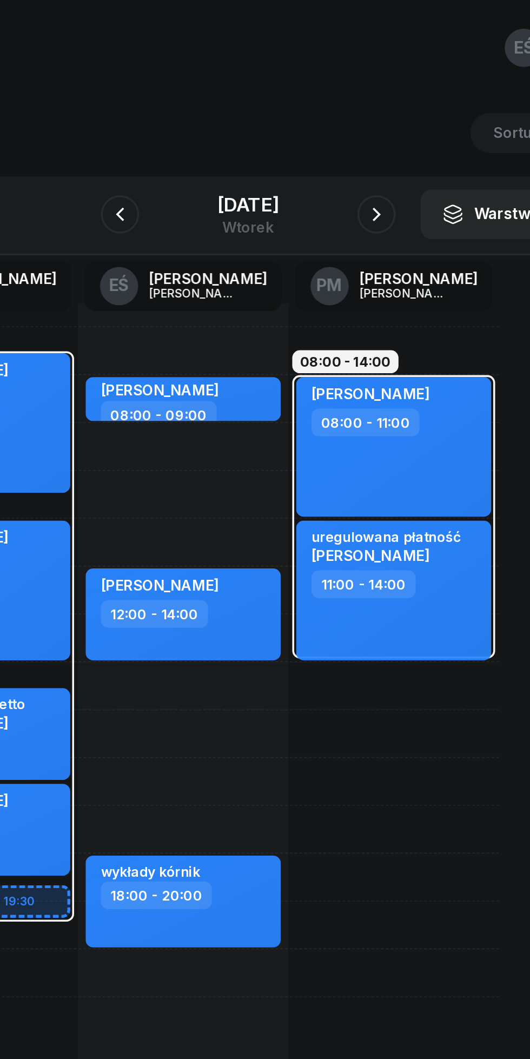
click at [344, 121] on icon "button" at bounding box center [337, 121] width 13 height 13
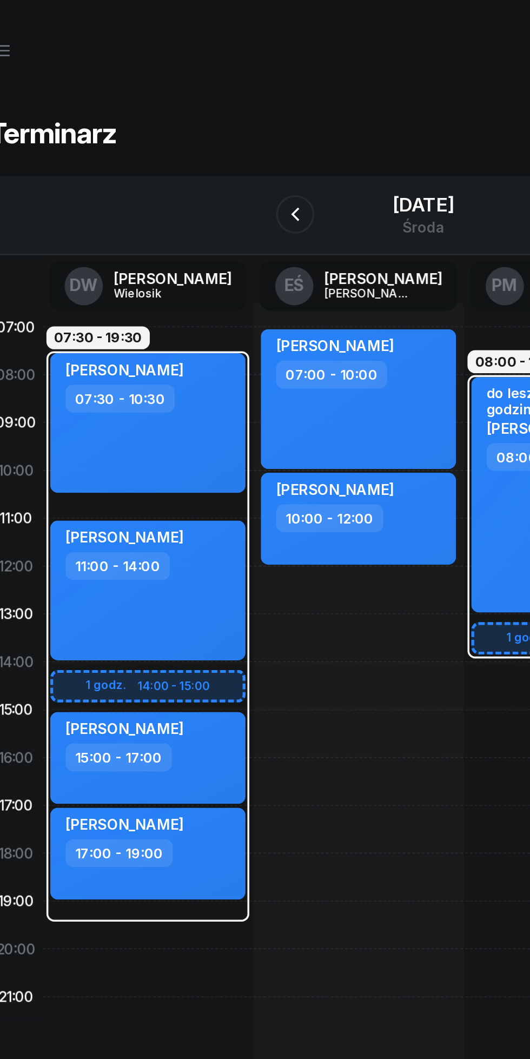
click at [186, 121] on icon "button" at bounding box center [192, 121] width 13 height 13
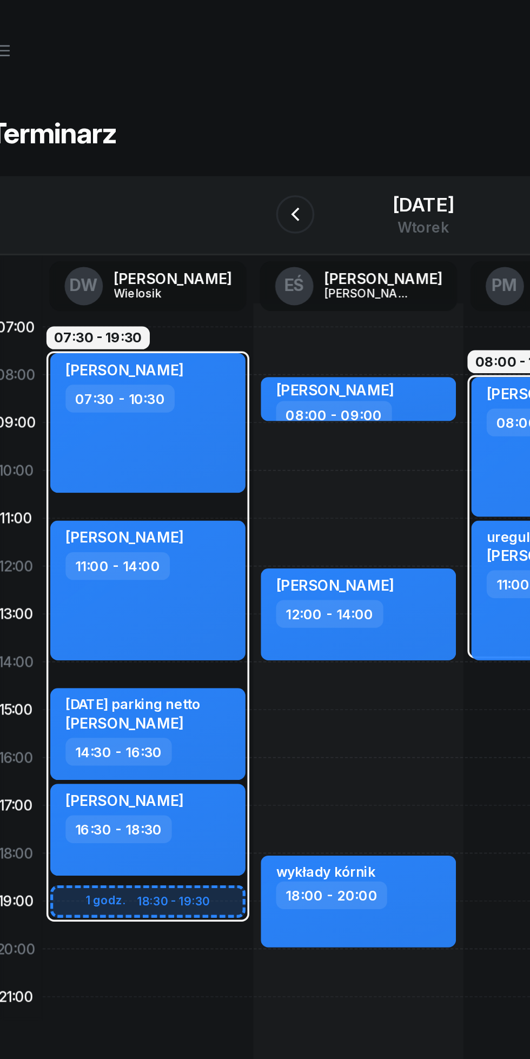
click at [186, 121] on icon "button" at bounding box center [192, 121] width 13 height 13
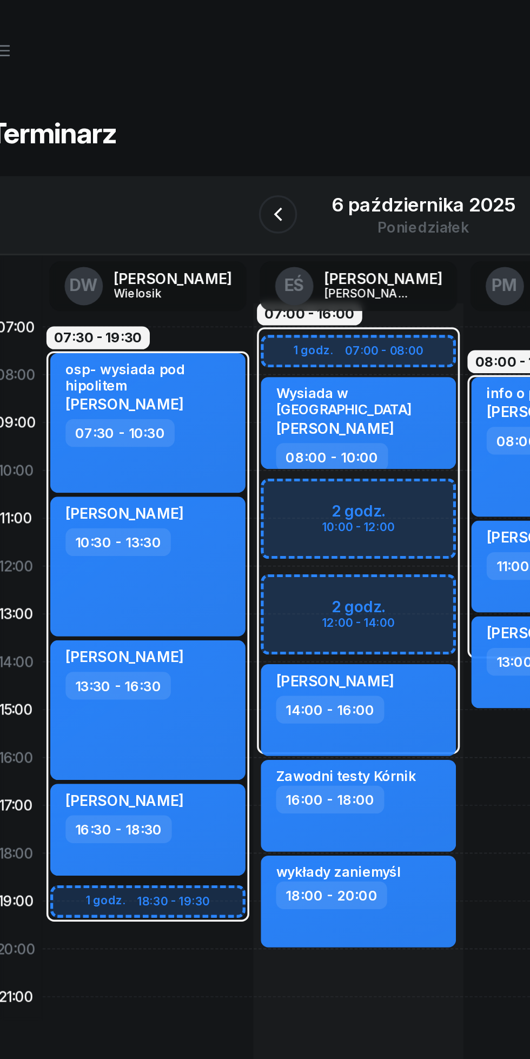
click at [183, 121] on icon "button" at bounding box center [182, 121] width 13 height 13
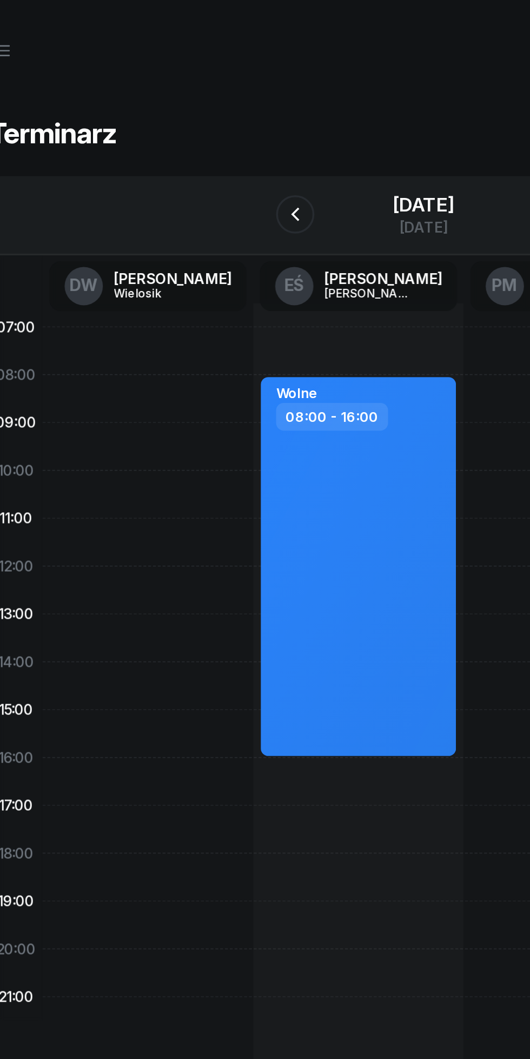
click at [186, 117] on icon "button" at bounding box center [192, 121] width 13 height 13
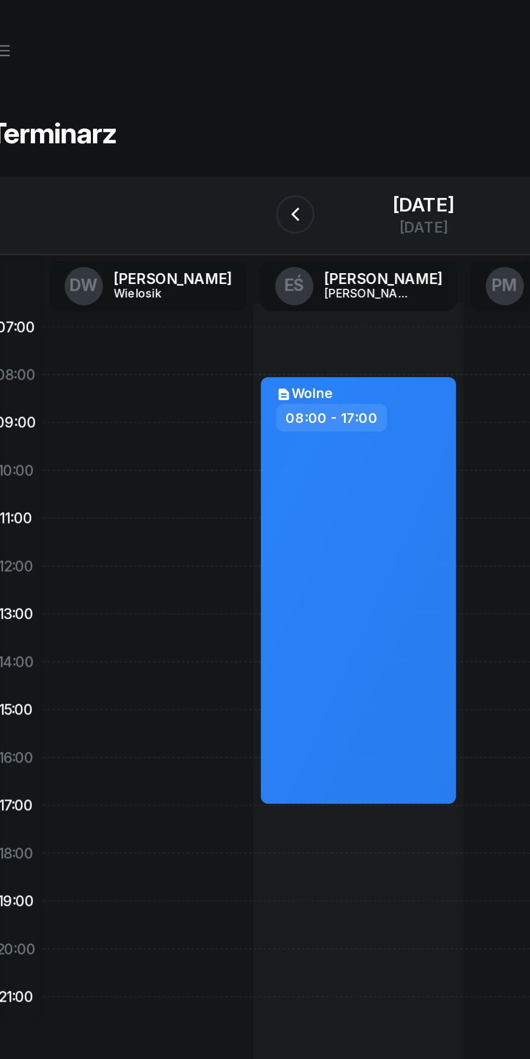
click at [186, 121] on icon "button" at bounding box center [192, 121] width 13 height 13
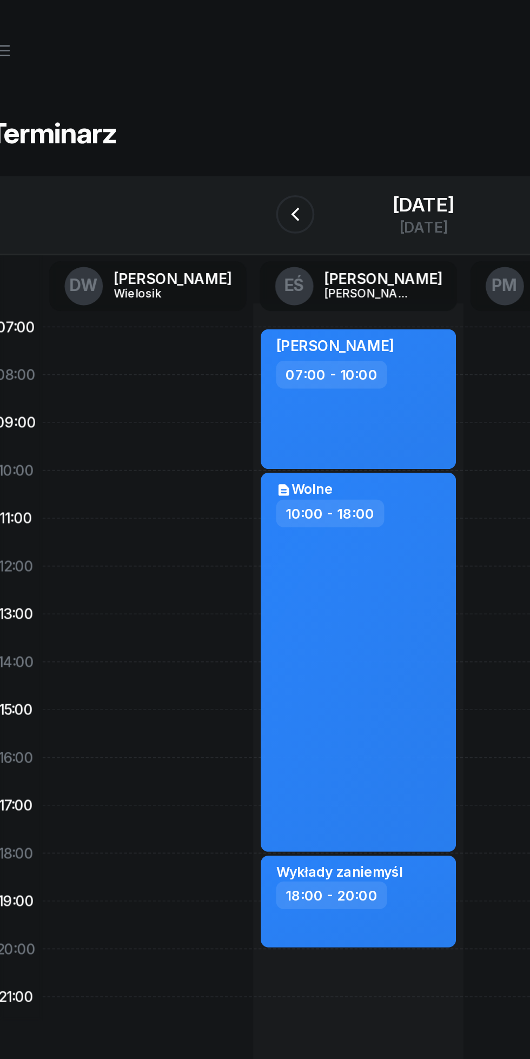
click at [186, 120] on icon "button" at bounding box center [192, 121] width 13 height 13
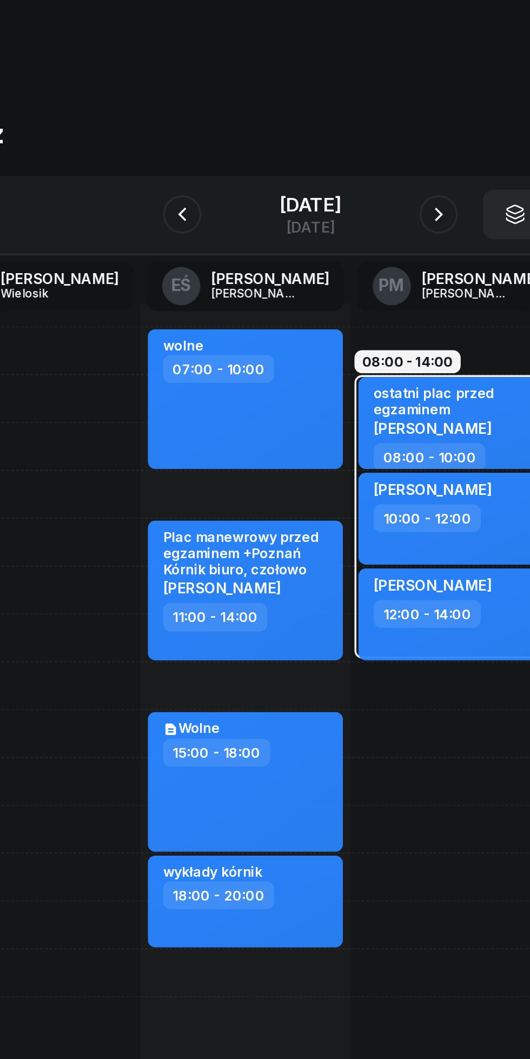
click at [336, 127] on div at bounding box center [338, 121] width 22 height 22
click at [344, 121] on icon "button" at bounding box center [337, 121] width 13 height 13
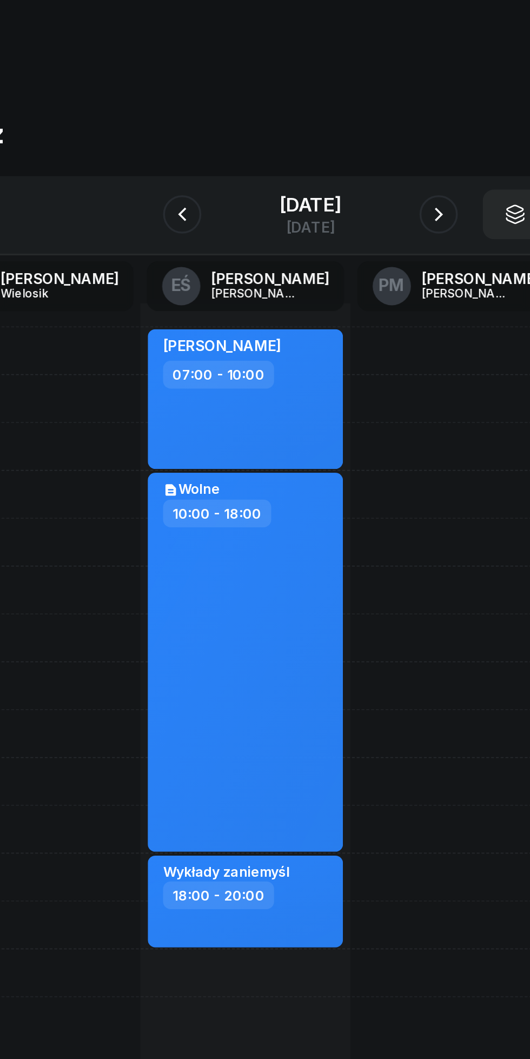
click at [186, 121] on icon "button" at bounding box center [192, 121] width 13 height 13
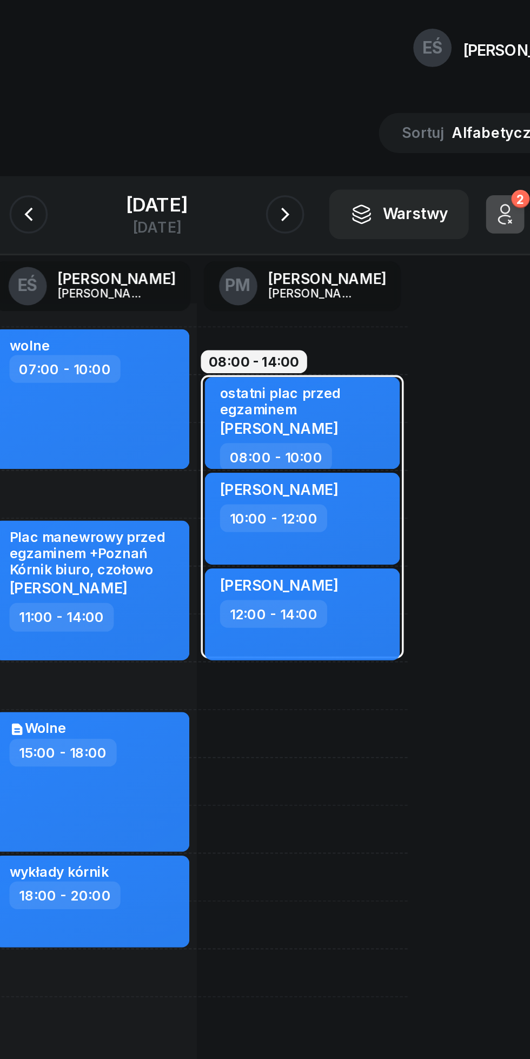
click at [248, 118] on div "[DATE]" at bounding box center [265, 115] width 35 height 11
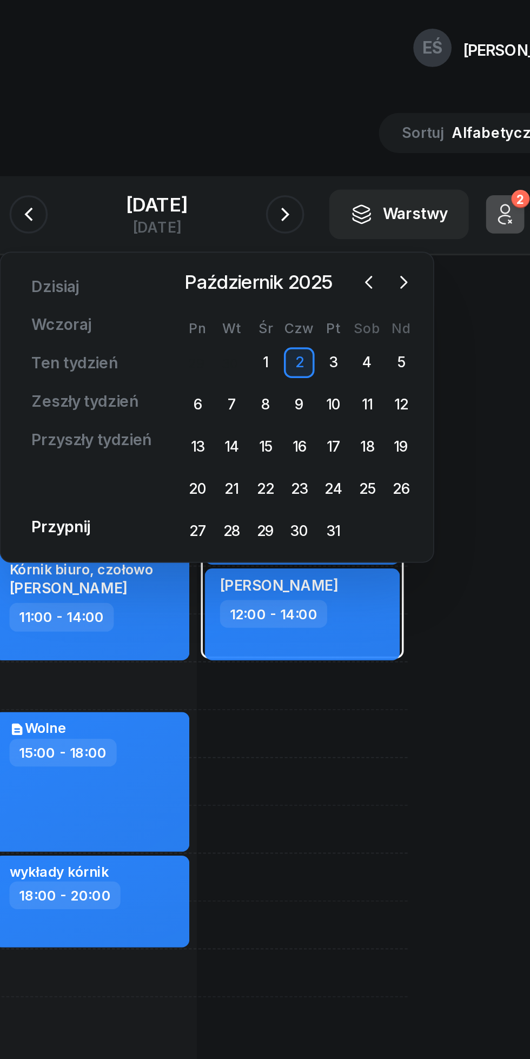
click at [324, 227] on div "8" at bounding box center [326, 228] width 17 height 17
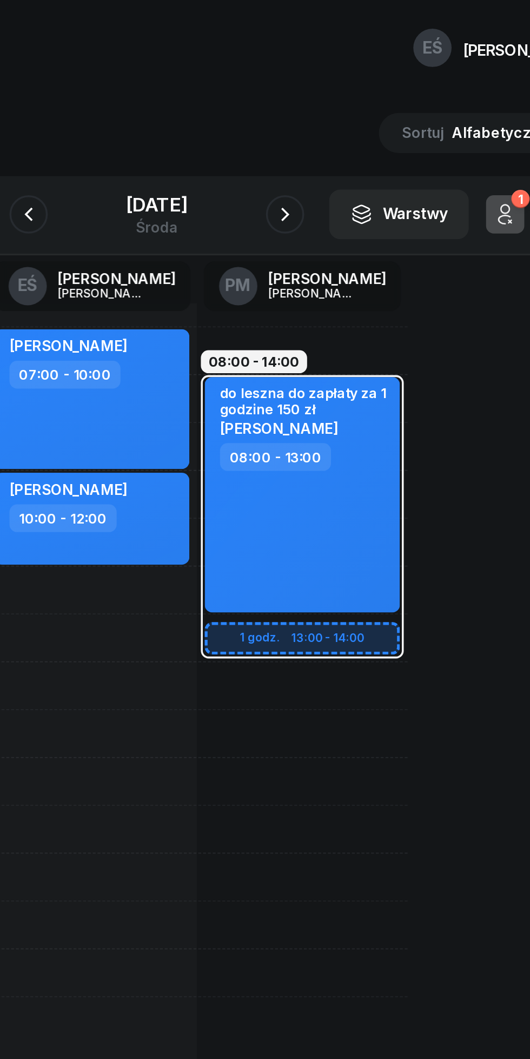
click at [186, 121] on icon "button" at bounding box center [192, 121] width 13 height 13
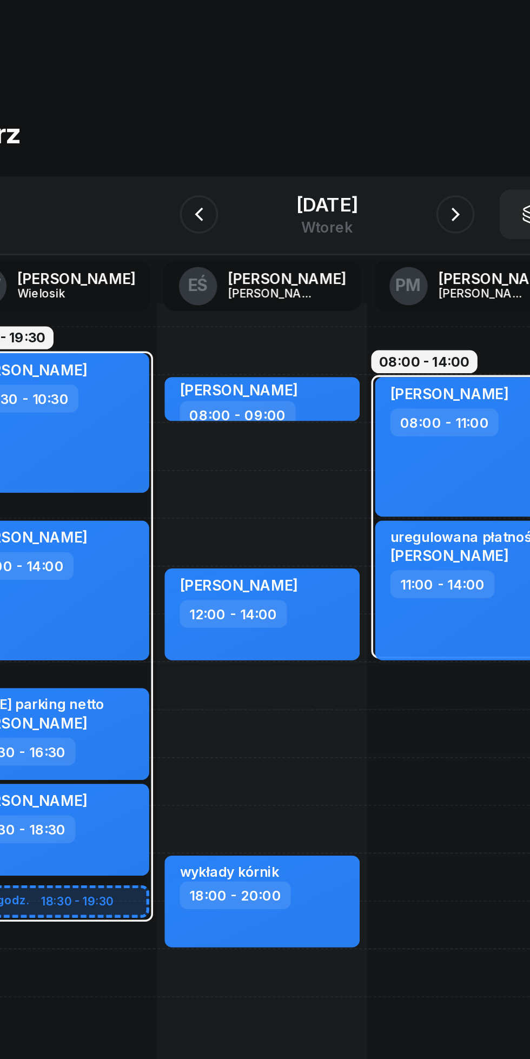
click at [262, 216] on div "[PERSON_NAME] 08:00 - 09:00" at bounding box center [228, 225] width 110 height 25
select select "08"
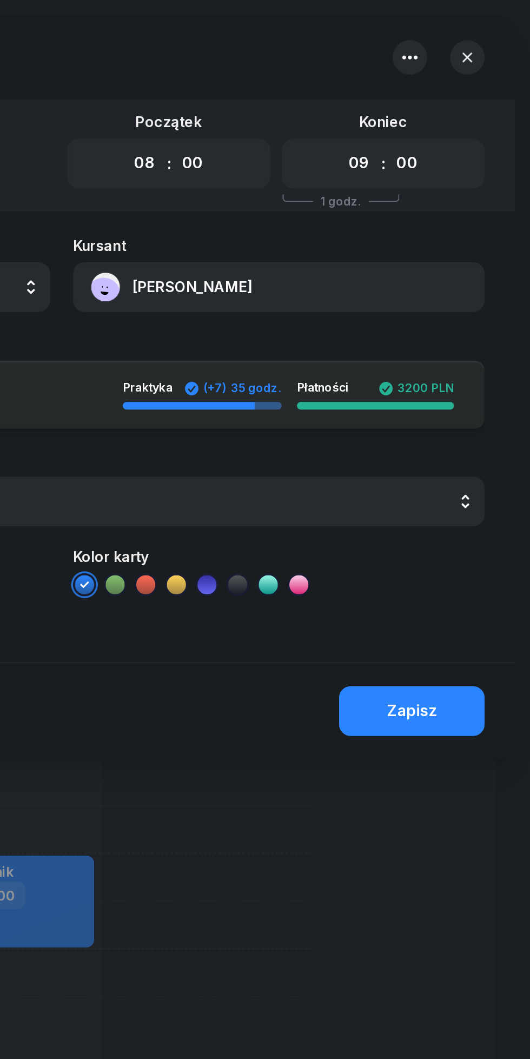
click at [427, 92] on select "00 01 02 03 04 05 06 07 08 09 10 11 12 13 14 15 16 17 18 19 20 21 22 23" at bounding box center [433, 92] width 21 height 23
select select "11"
click at [423, 81] on select "00 01 02 03 04 05 06 07 08 09 10 11 12 13 14 15 16 17 18 19 20 21 22 23" at bounding box center [433, 92] width 21 height 23
click at [464, 398] on div "Zapisz" at bounding box center [463, 402] width 28 height 14
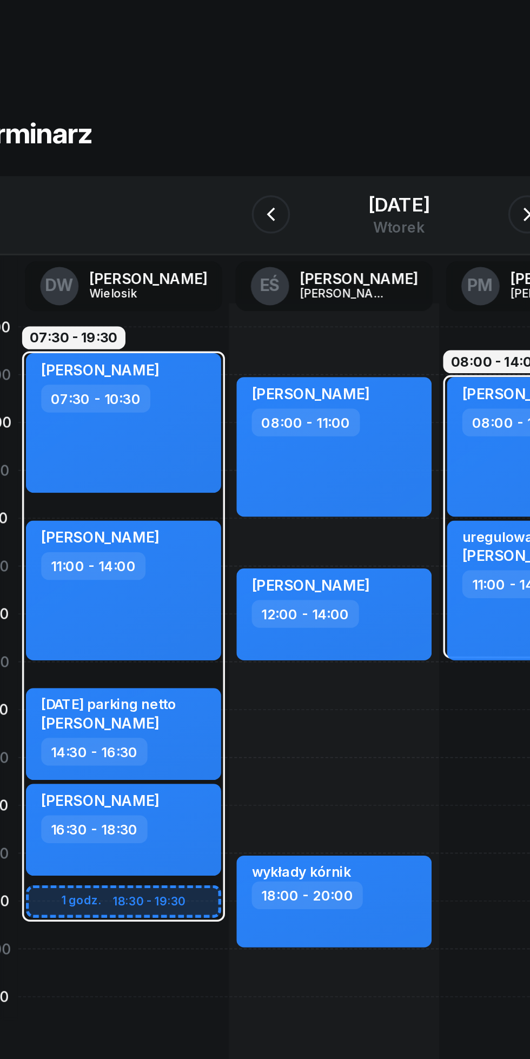
click at [196, 275] on div "[PERSON_NAME] 08:00 - 11:00" at bounding box center [228, 252] width 110 height 79
select select "08"
select select "11"
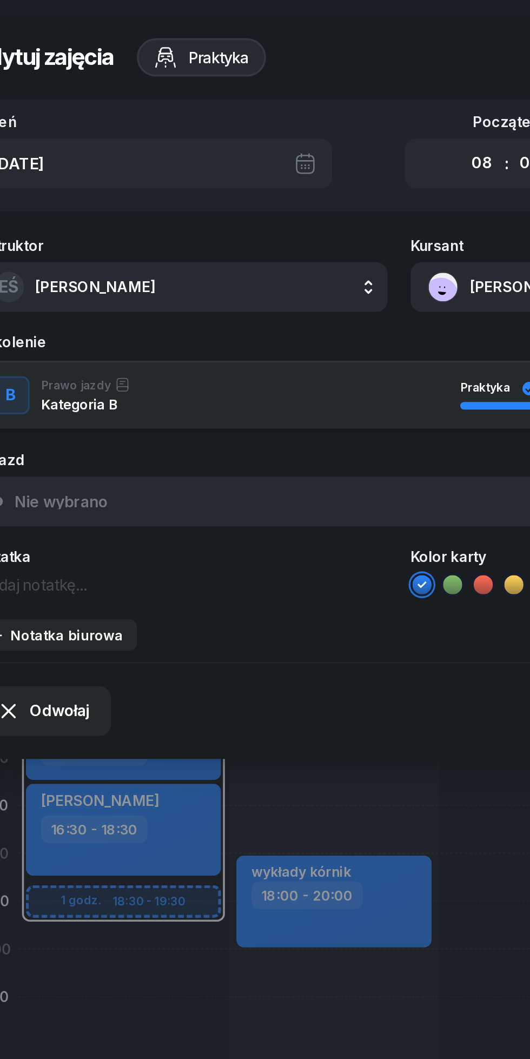
click at [62, 331] on textarea at bounding box center [142, 330] width 233 height 14
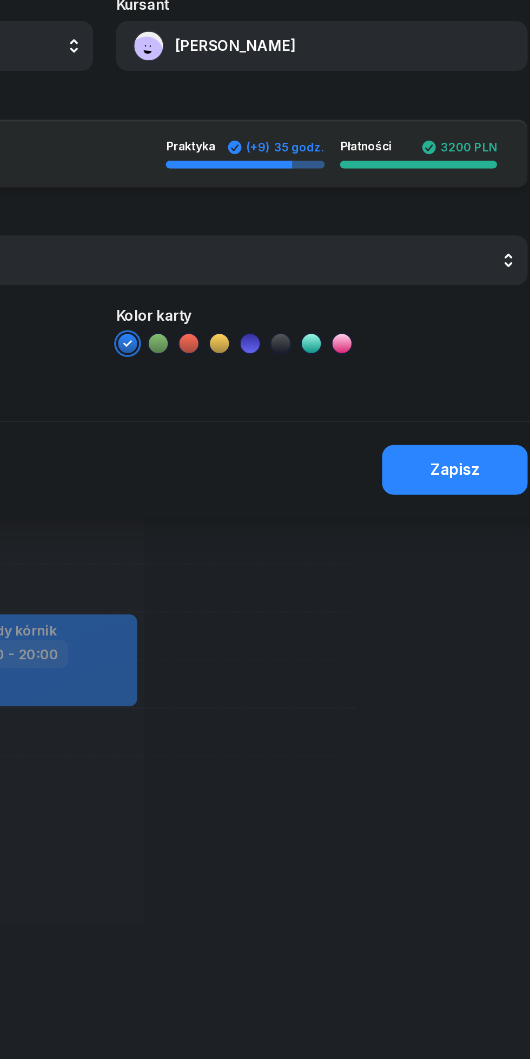
type textarea "Poćwiczyć plac"
click at [454, 404] on div "Zapisz" at bounding box center [463, 402] width 28 height 14
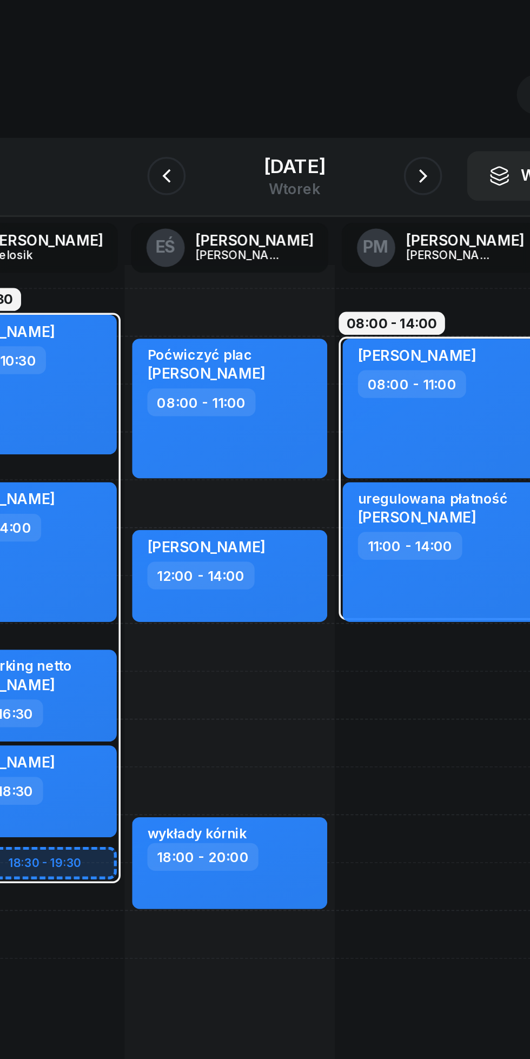
click at [248, 114] on div "[DATE]" at bounding box center [265, 115] width 35 height 11
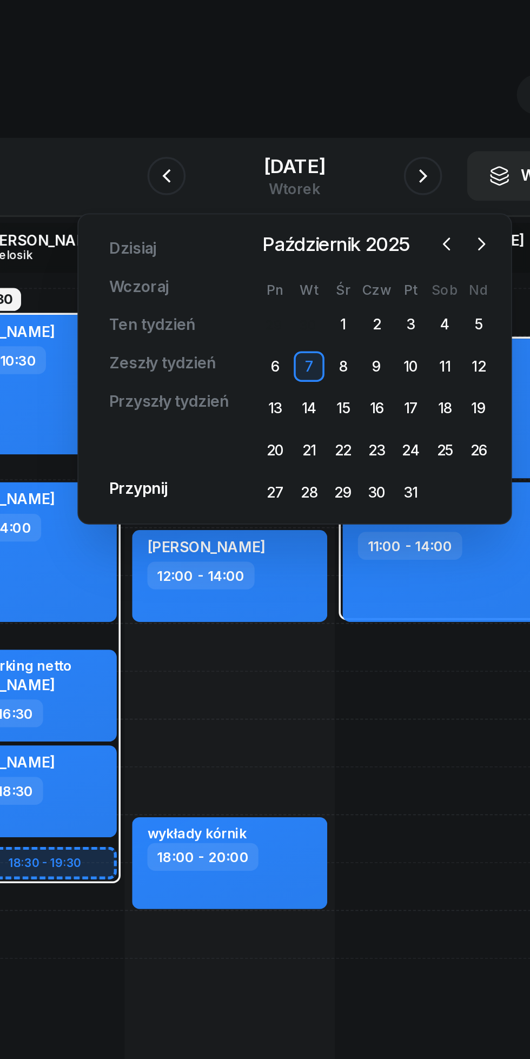
click at [292, 204] on div "1" at bounding box center [292, 204] width 17 height 17
